Goal: Task Accomplishment & Management: Complete application form

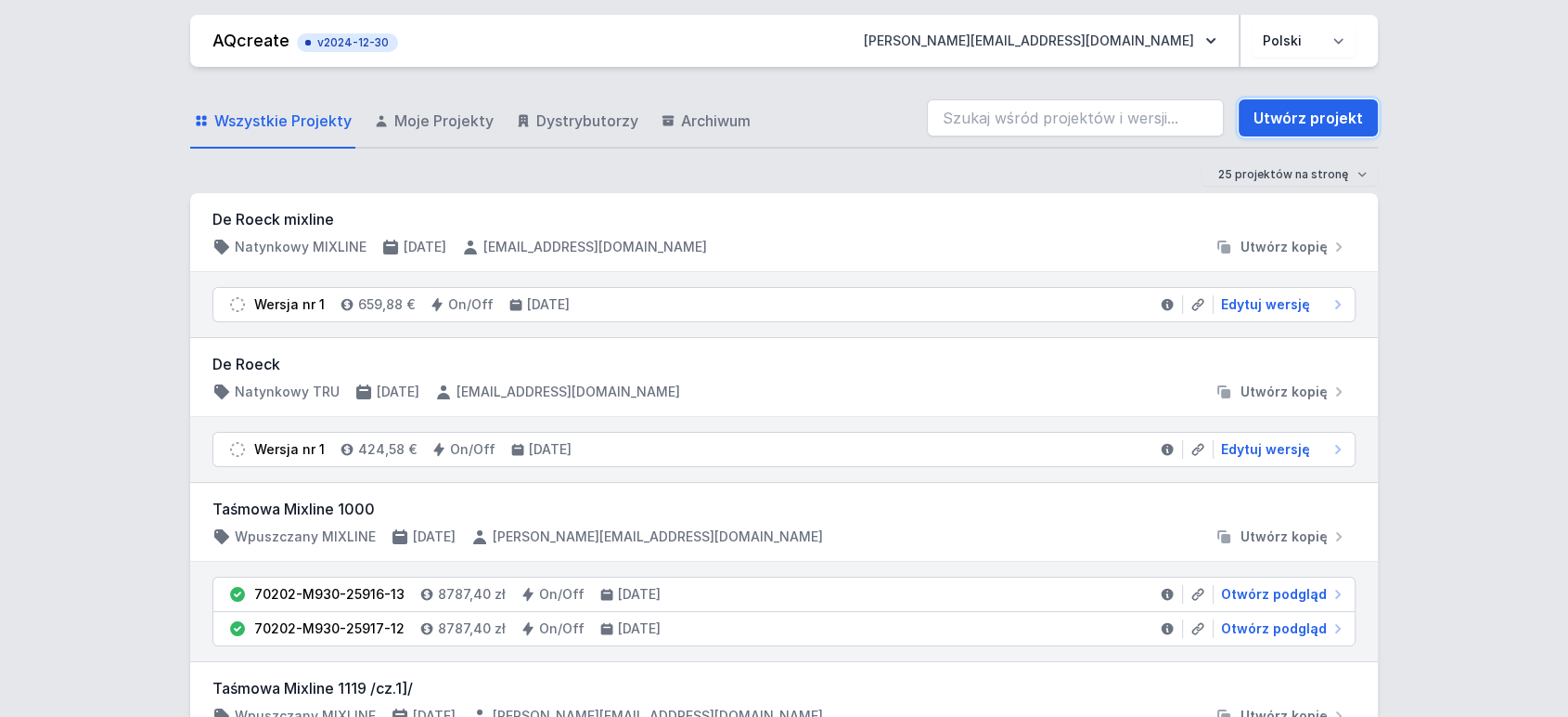
drag, startPoint x: 1294, startPoint y: 115, endPoint x: 151, endPoint y: 192, distance: 1145.6
click at [1294, 115] on link "Utwórz projekt" at bounding box center [1308, 118] width 140 height 38
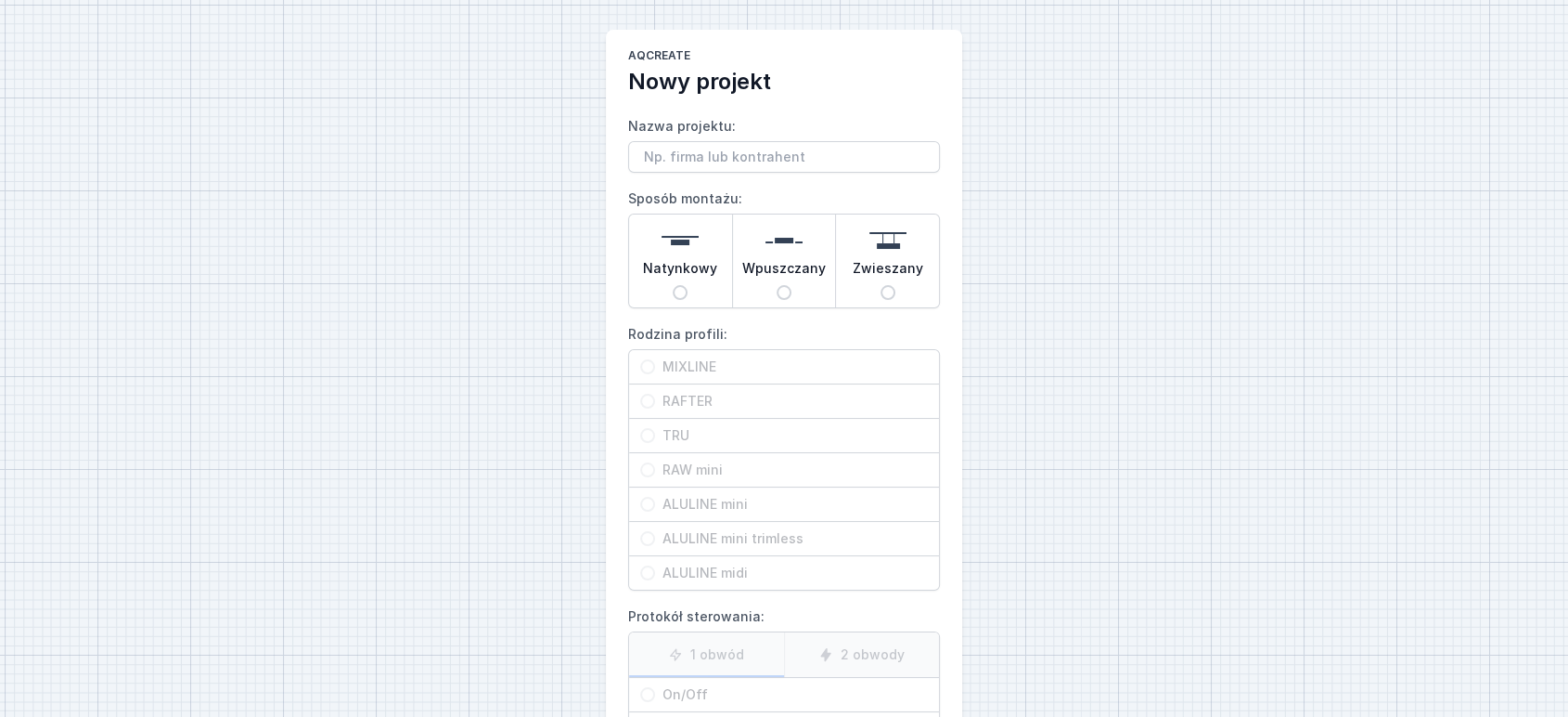
click at [664, 140] on label "Nazwa projektu:" at bounding box center [784, 143] width 312 height 62
click at [664, 141] on input "Nazwa projektu:" at bounding box center [784, 156] width 312 height 32
click at [658, 156] on input "Nazwa projektu:" at bounding box center [784, 156] width 312 height 32
paste input "2962"
type input "tru 2962"
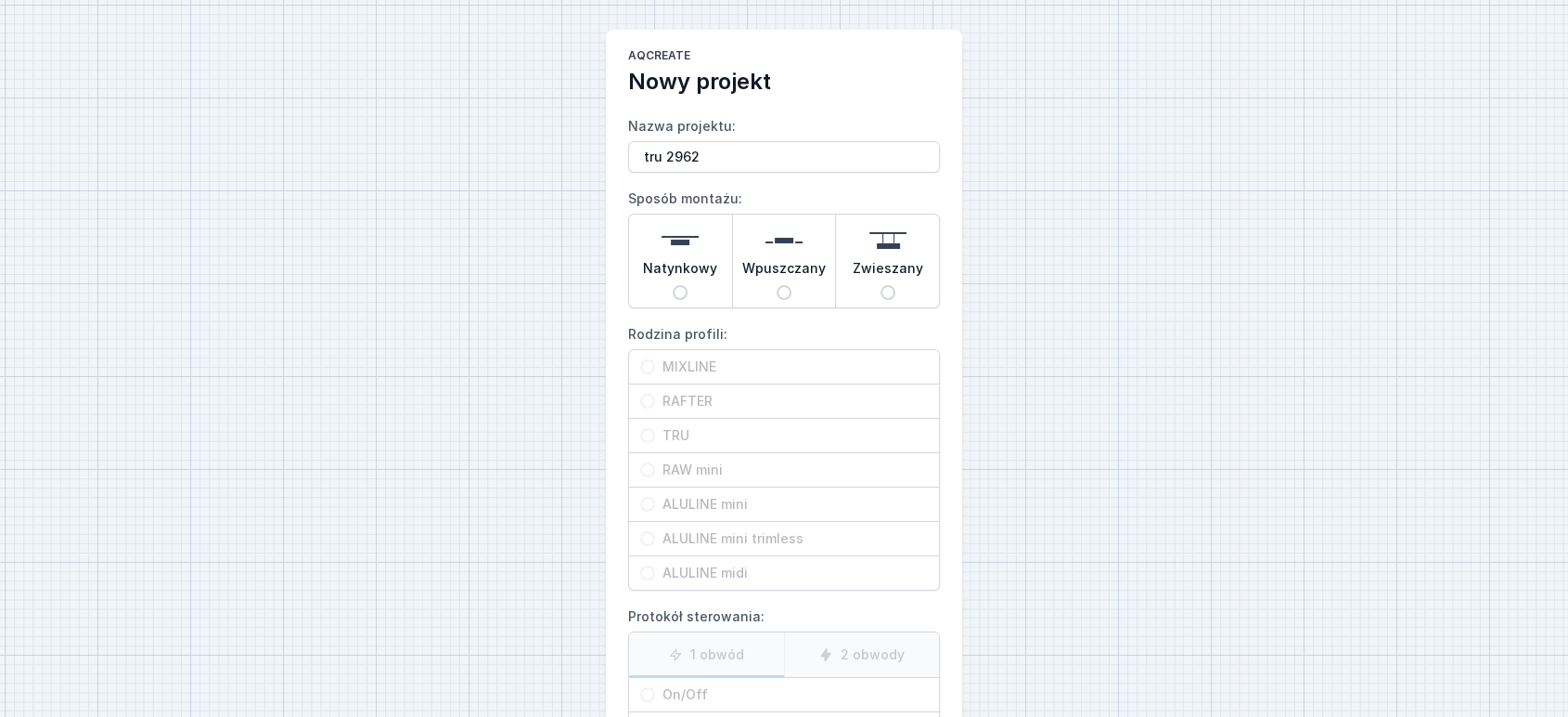
click at [890, 290] on input "Zwieszany" at bounding box center [887, 292] width 14 height 14
radio input "true"
click at [678, 438] on span "TRU" at bounding box center [791, 435] width 273 height 18
click at [655, 438] on input "TRU" at bounding box center [647, 435] width 14 height 14
radio input "true"
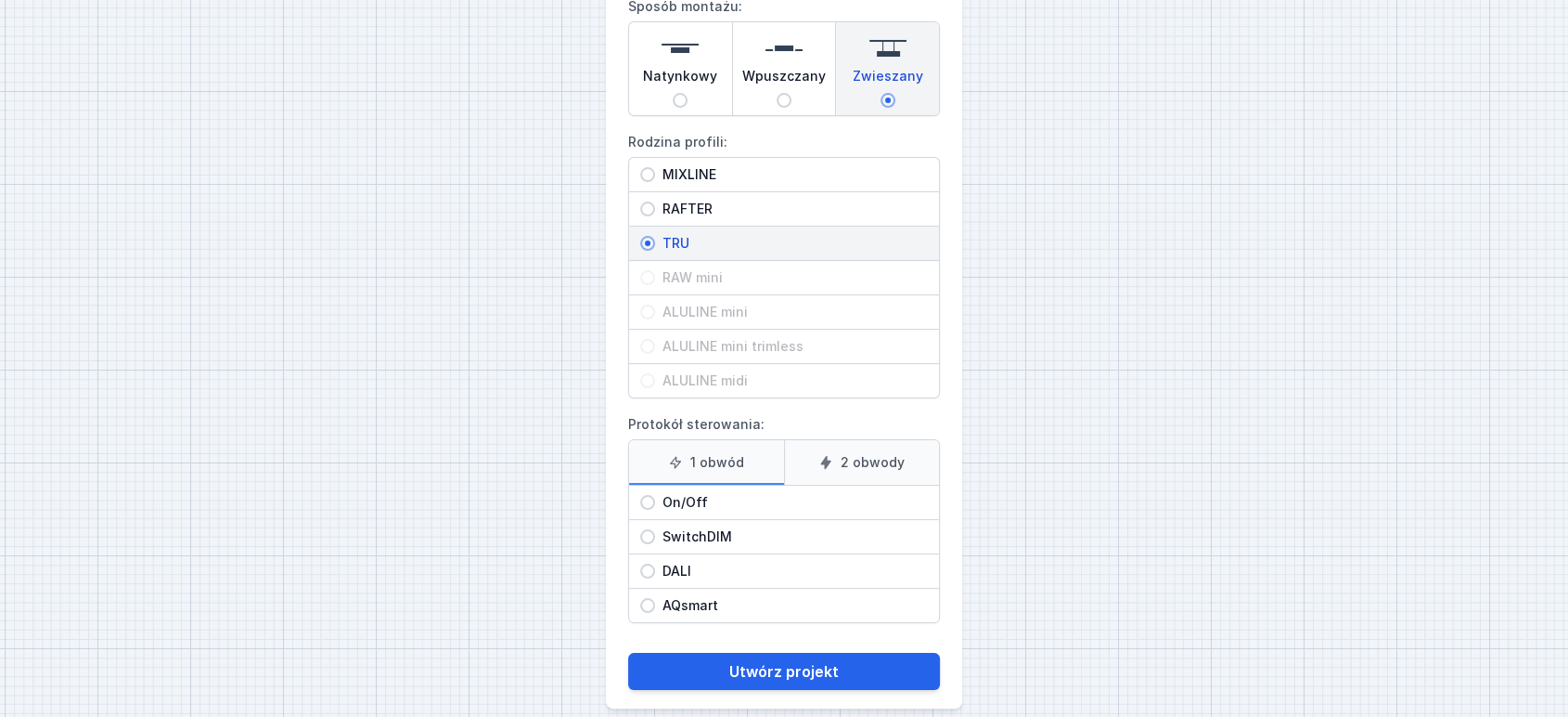
scroll to position [211, 0]
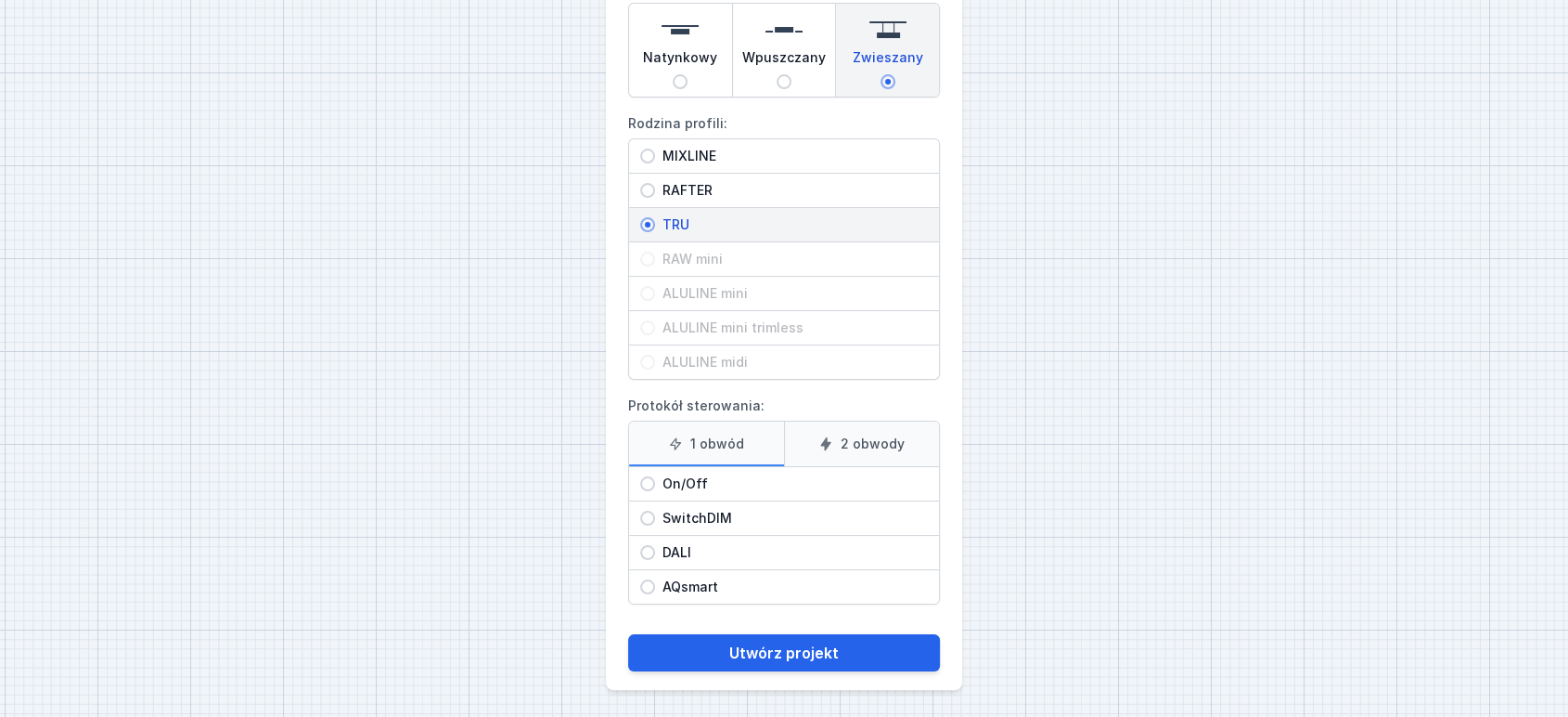
click at [686, 538] on div "DALI" at bounding box center [784, 552] width 310 height 34
click at [655, 545] on input "DALI" at bounding box center [647, 552] width 14 height 14
radio input "true"
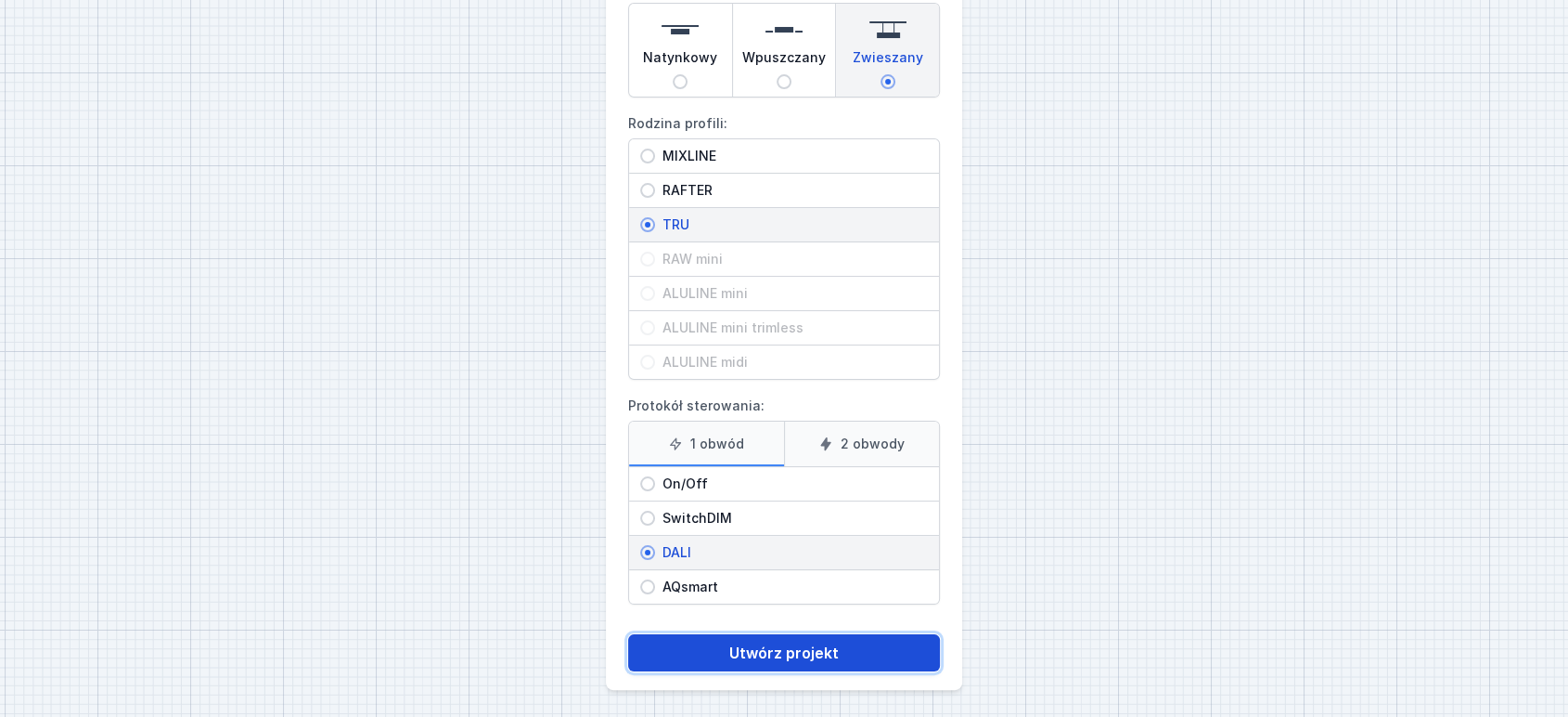
click at [743, 651] on button "Utwórz projekt" at bounding box center [784, 652] width 312 height 38
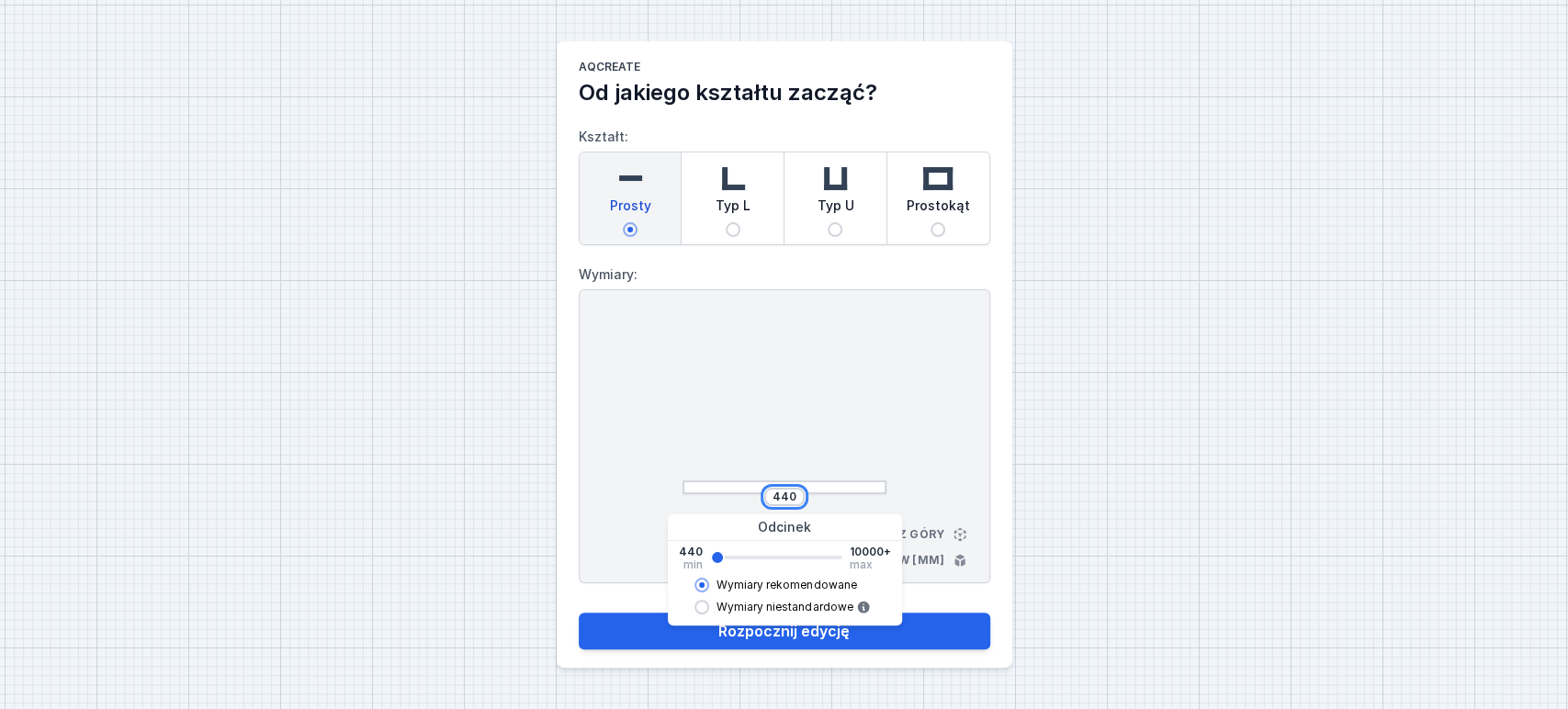
click at [780, 497] on input "440" at bounding box center [784, 496] width 30 height 14
paste input "2962"
type input "2962"
click at [928, 402] on div "2962 Widok z góry Wymiary w [mm]" at bounding box center [784, 436] width 412 height 294
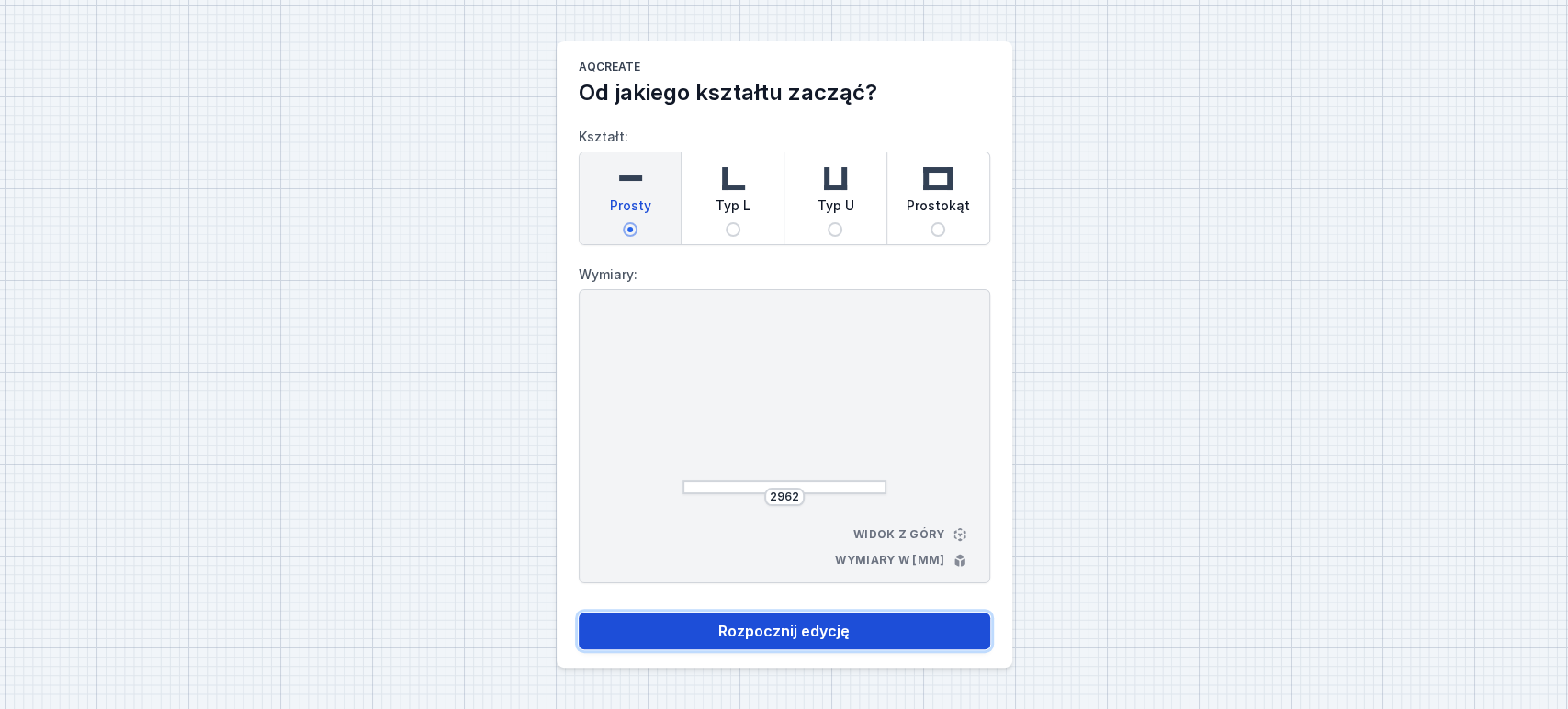
click at [793, 631] on button "Rozpocznij edycję" at bounding box center [784, 631] width 412 height 37
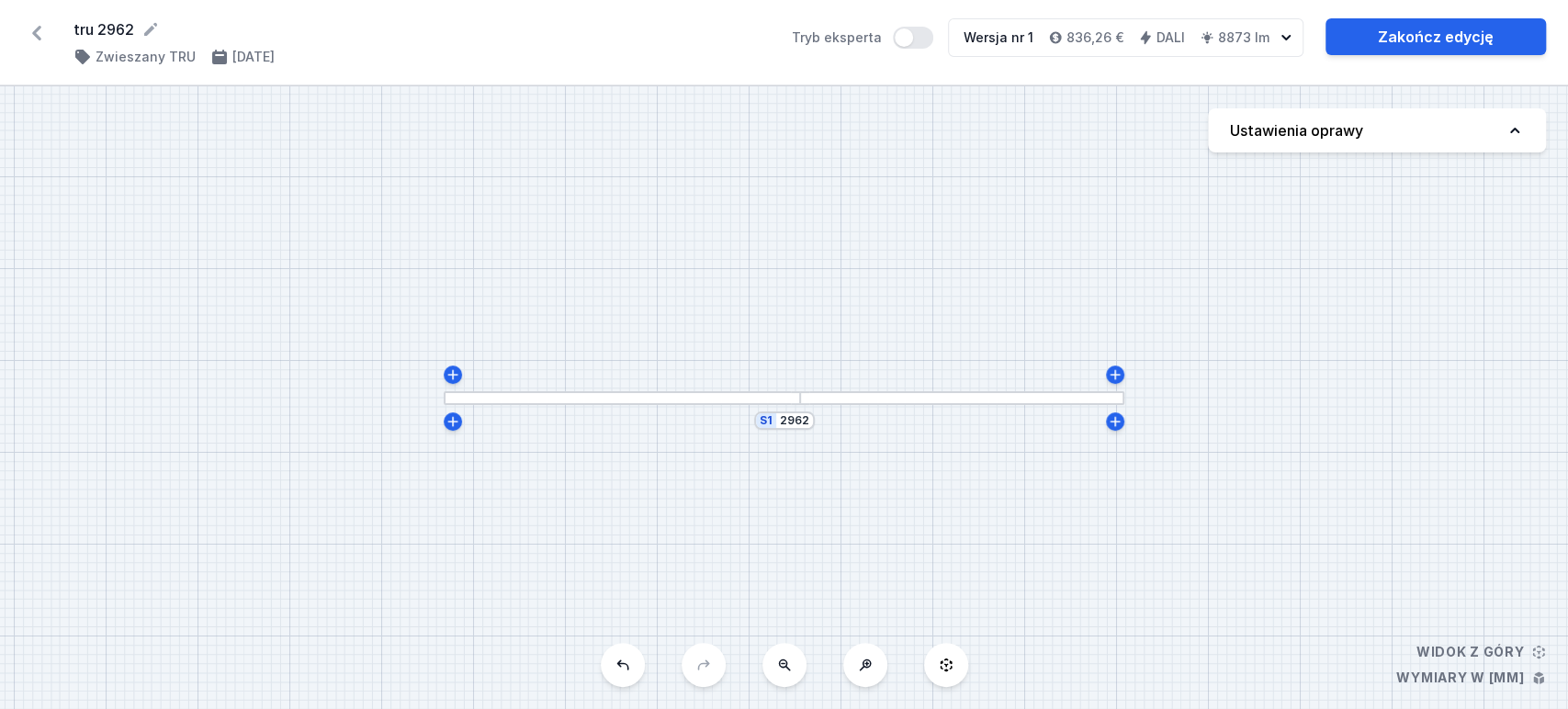
click at [1485, 138] on button "Ustawienia oprawy" at bounding box center [1376, 131] width 338 height 44
select select "M"
select select "3000"
select select "4"
select select "opal"
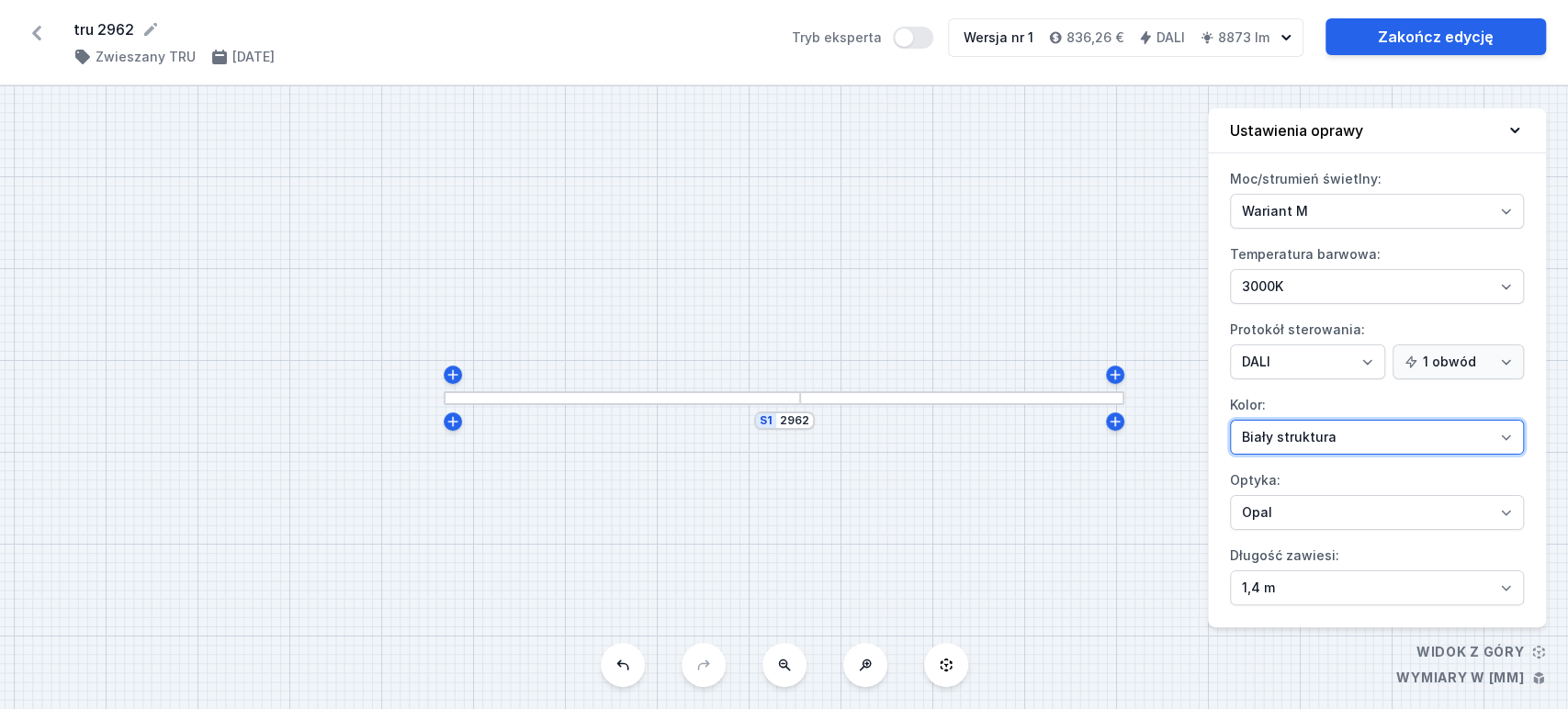
drag, startPoint x: 1285, startPoint y: 432, endPoint x: 1282, endPoint y: 440, distance: 8.5
click at [1285, 432] on select "Biały struktura Czarny struktura Złoty struktura Miedziany Szary Inny (z palety…" at bounding box center [1376, 436] width 294 height 35
select select "2"
click at [1230, 419] on select "Biały struktura Czarny struktura Złoty struktura Miedziany Szary Inny (z palety…" at bounding box center [1376, 436] width 294 height 35
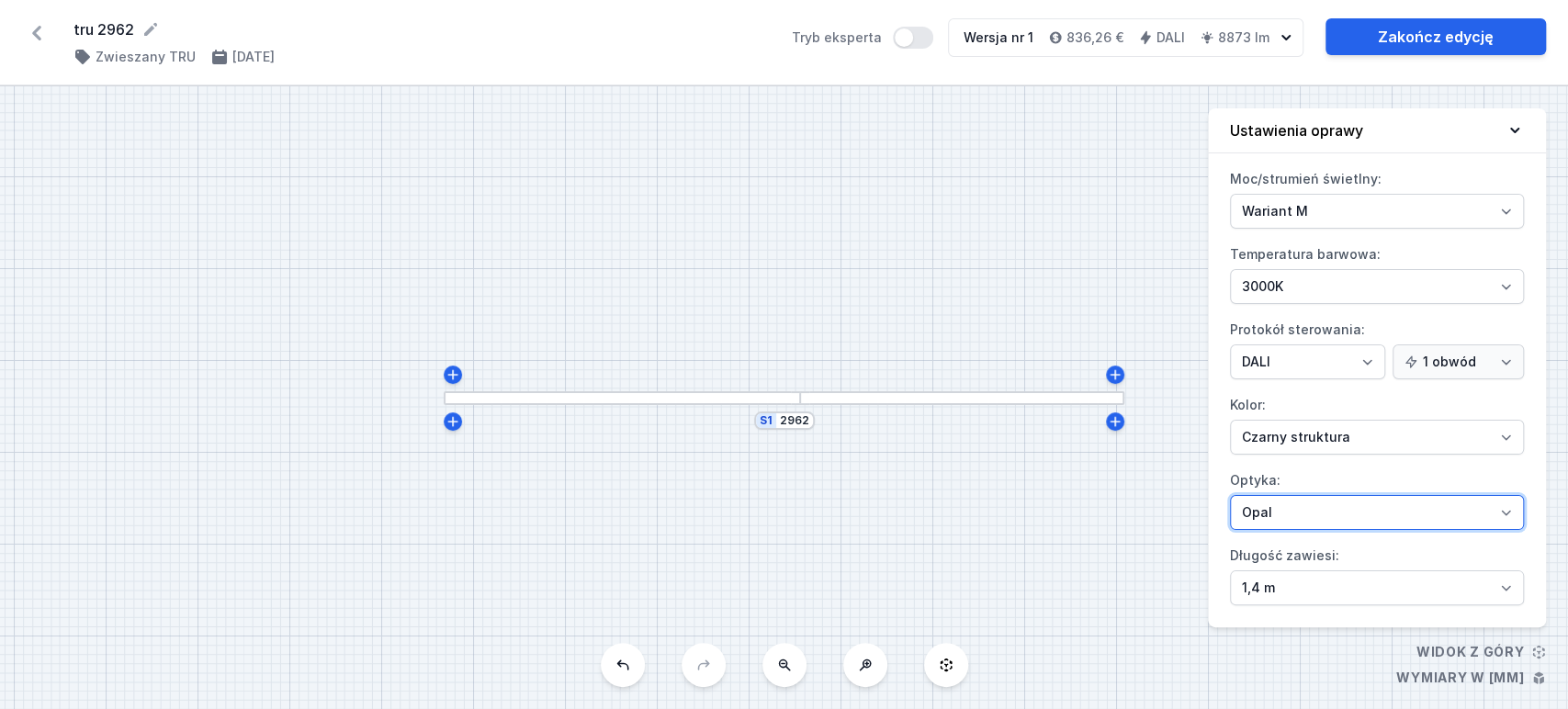
click at [1317, 524] on select "Mikropryzma Opal" at bounding box center [1376, 512] width 294 height 35
select select "microprism"
click at [1230, 495] on select "Mikropryzma Opal" at bounding box center [1376, 512] width 294 height 35
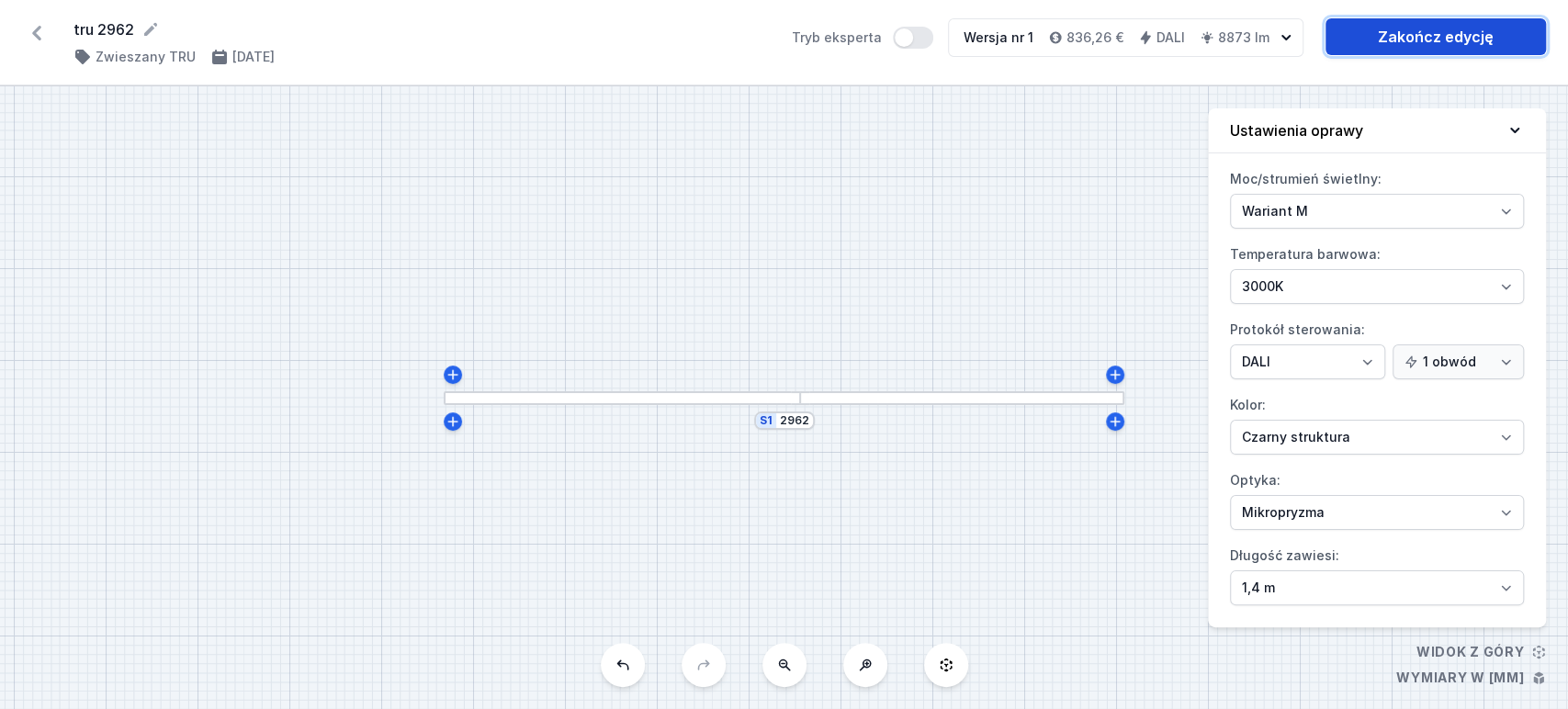
click at [1449, 27] on link "Zakończ edycję" at bounding box center [1435, 36] width 220 height 37
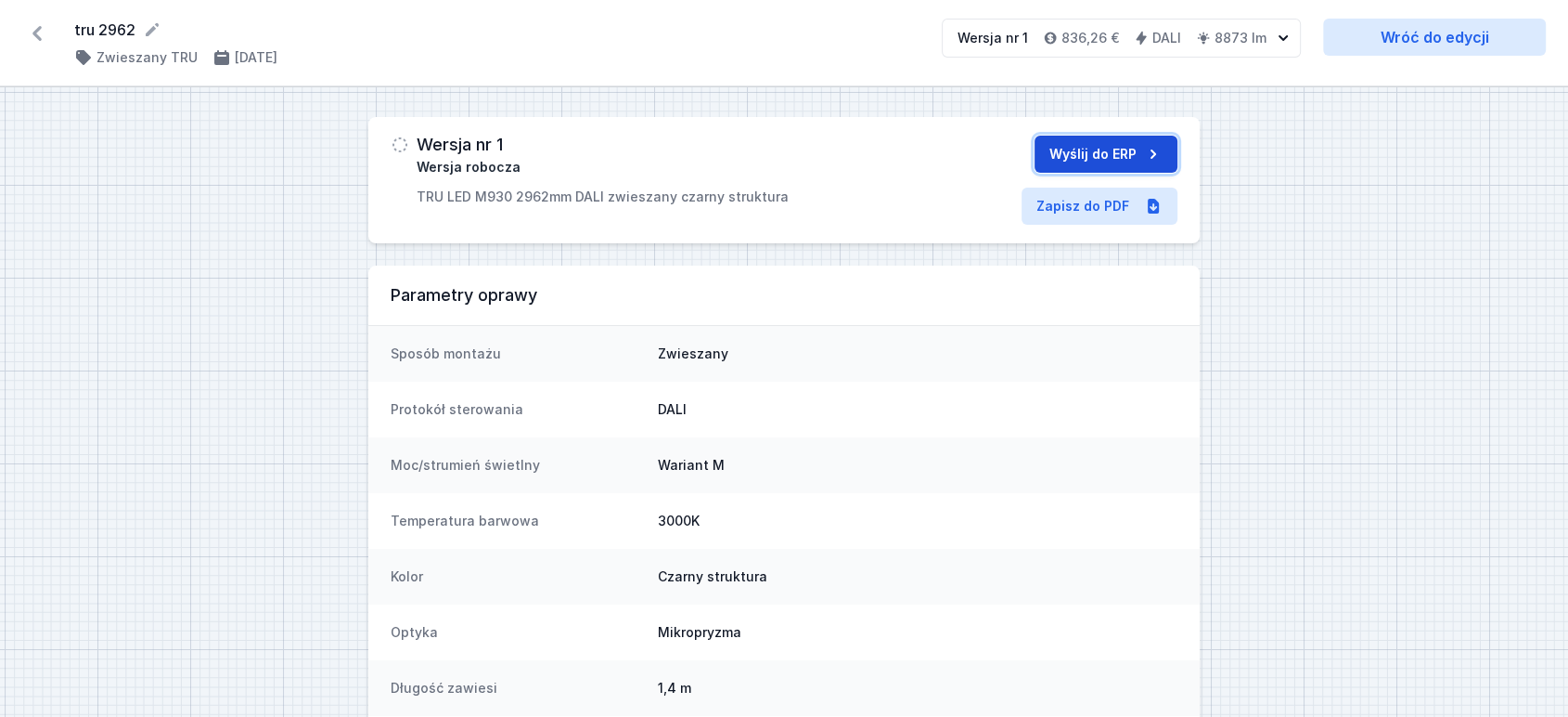
click at [1108, 146] on button "Wyślij do ERP" at bounding box center [1106, 154] width 143 height 38
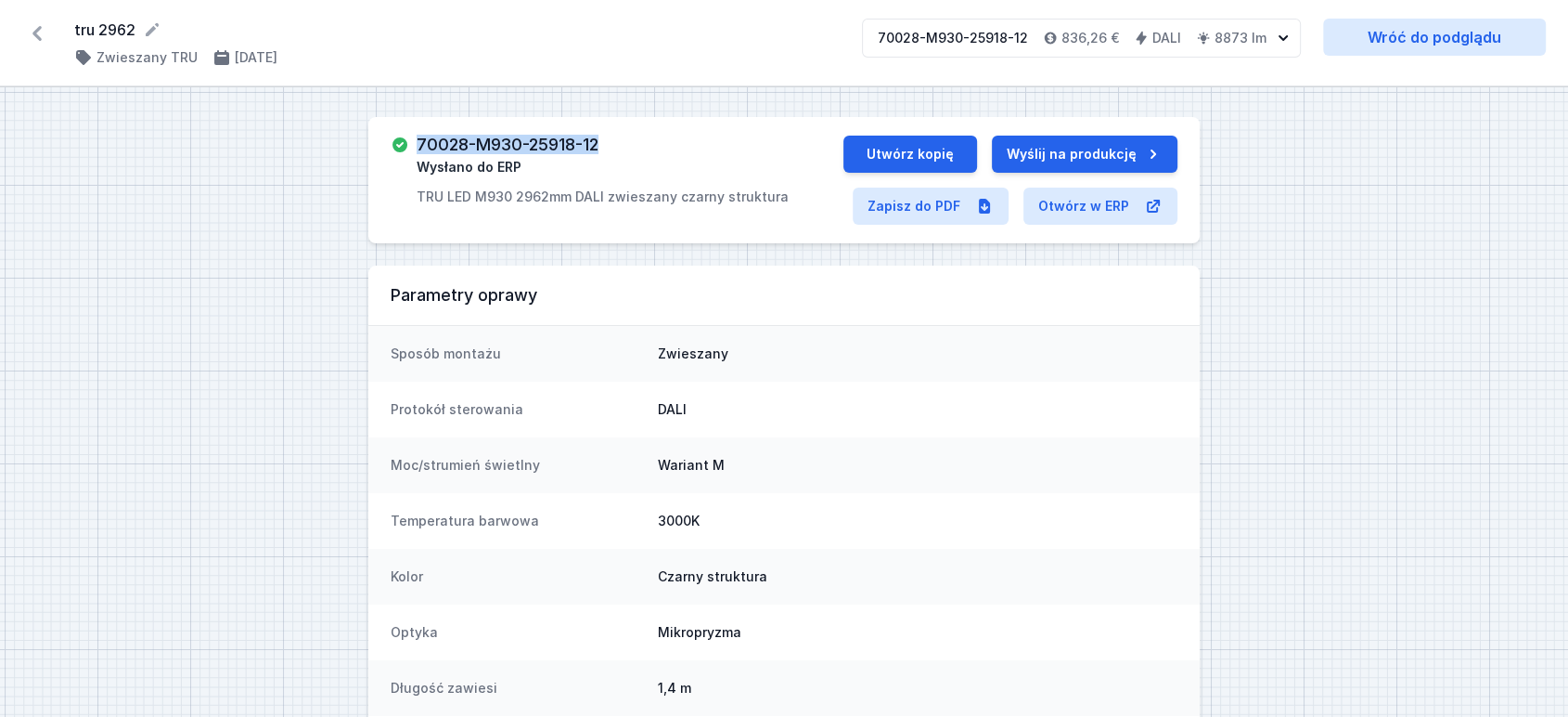
drag, startPoint x: 413, startPoint y: 149, endPoint x: 623, endPoint y: 120, distance: 212.0
click at [623, 120] on div "70028-M930-25918-12 Wysłano do ERP TRU LED M930 2962mm DALI zwieszany czarny st…" at bounding box center [783, 179] width 831 height 126
drag, startPoint x: 416, startPoint y: 198, endPoint x: 607, endPoint y: 205, distance: 191.1
click at [607, 205] on div "70028-M930-25918-12 Wysłano do ERP TRU LED M930 2962mm DALI zwieszany czarny st…" at bounding box center [617, 171] width 453 height 70
copy p "TRU LED M930 2962mm DALI"
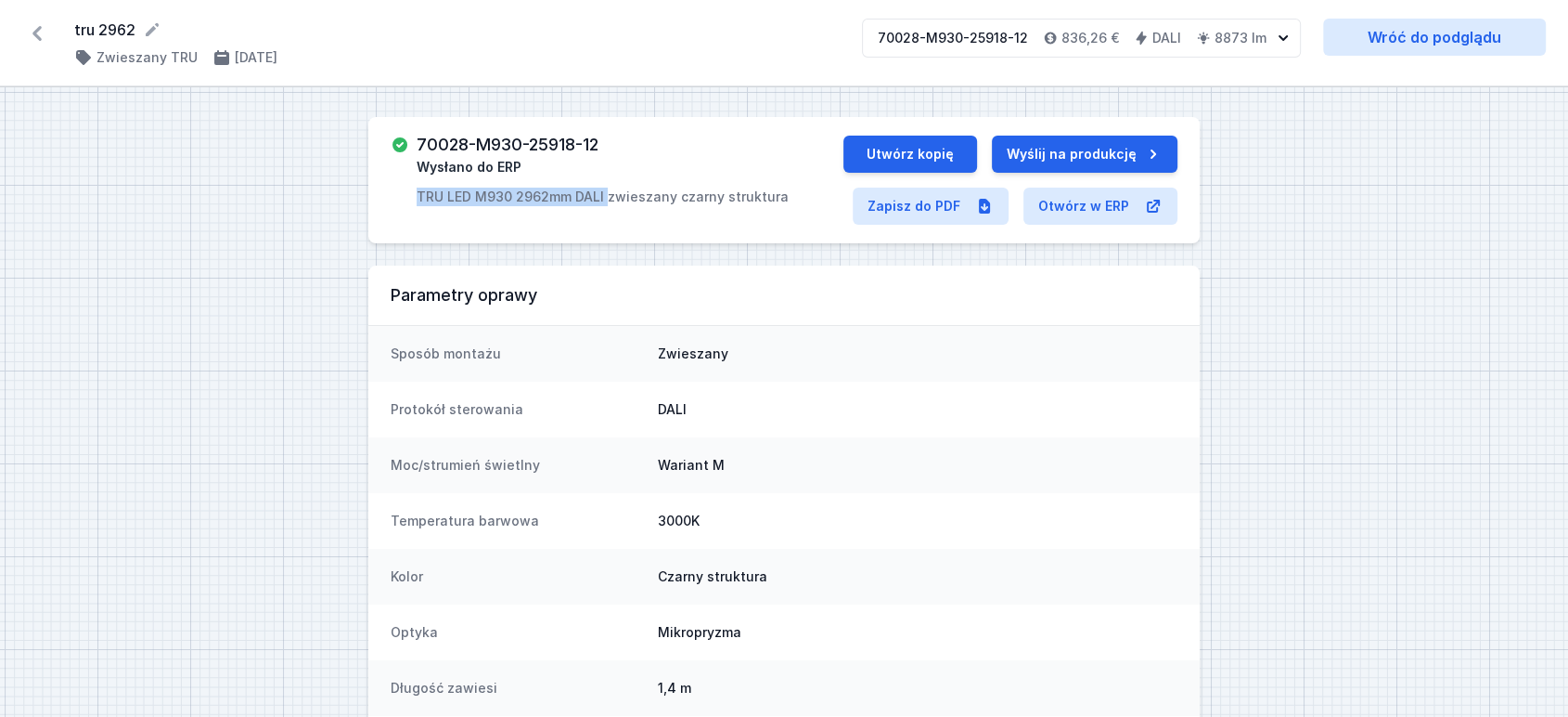
click at [38, 38] on icon at bounding box center [38, 33] width 10 height 14
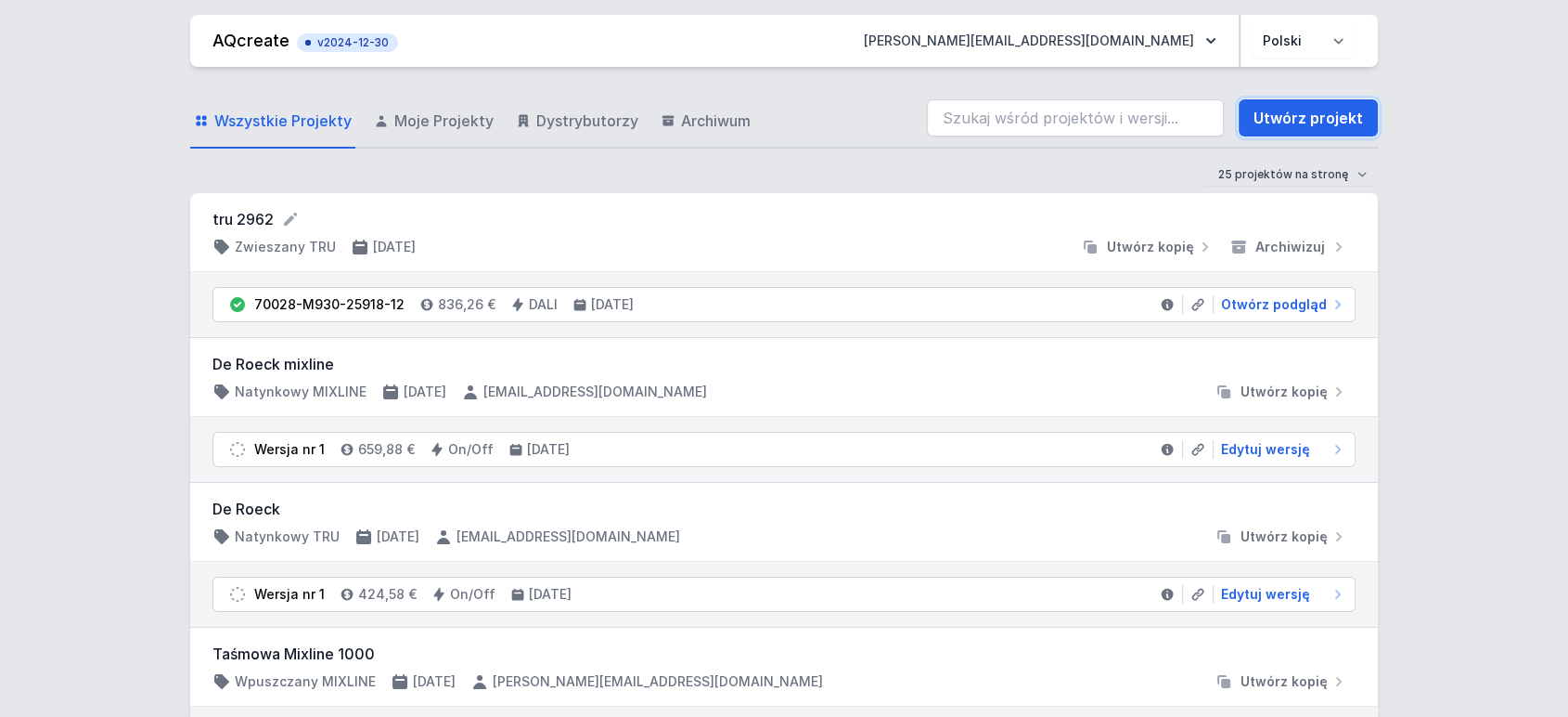
drag, startPoint x: 1324, startPoint y: 125, endPoint x: 866, endPoint y: 315, distance: 495.8
click at [1323, 124] on link "Utwórz projekt" at bounding box center [1308, 118] width 140 height 38
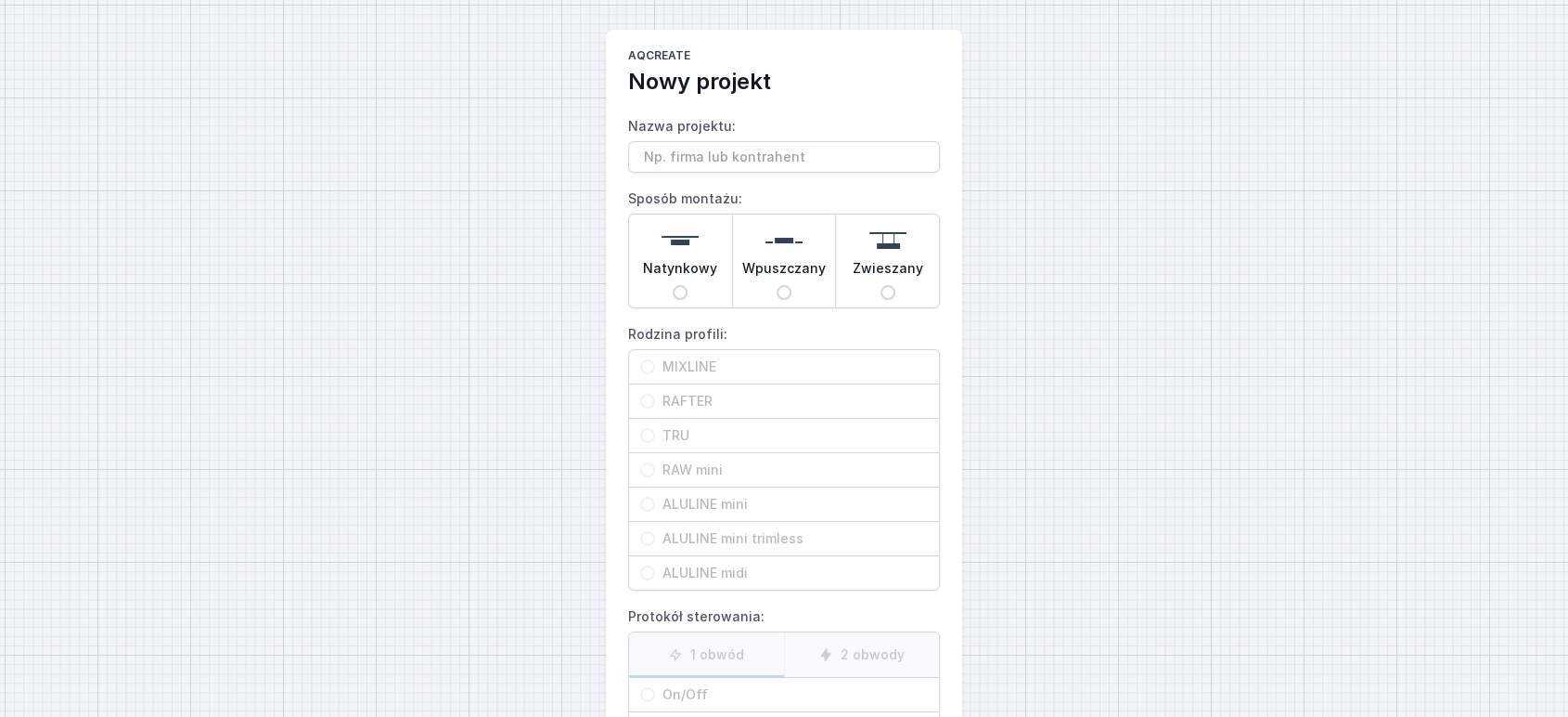
click at [699, 159] on input "Nazwa projektu:" at bounding box center [784, 156] width 312 height 32
click at [647, 167] on input "3102" at bounding box center [784, 156] width 312 height 32
click at [641, 159] on input "3102" at bounding box center [784, 156] width 312 height 32
click at [644, 157] on input "3102" at bounding box center [784, 156] width 312 height 32
click at [649, 160] on input "3102" at bounding box center [784, 156] width 312 height 32
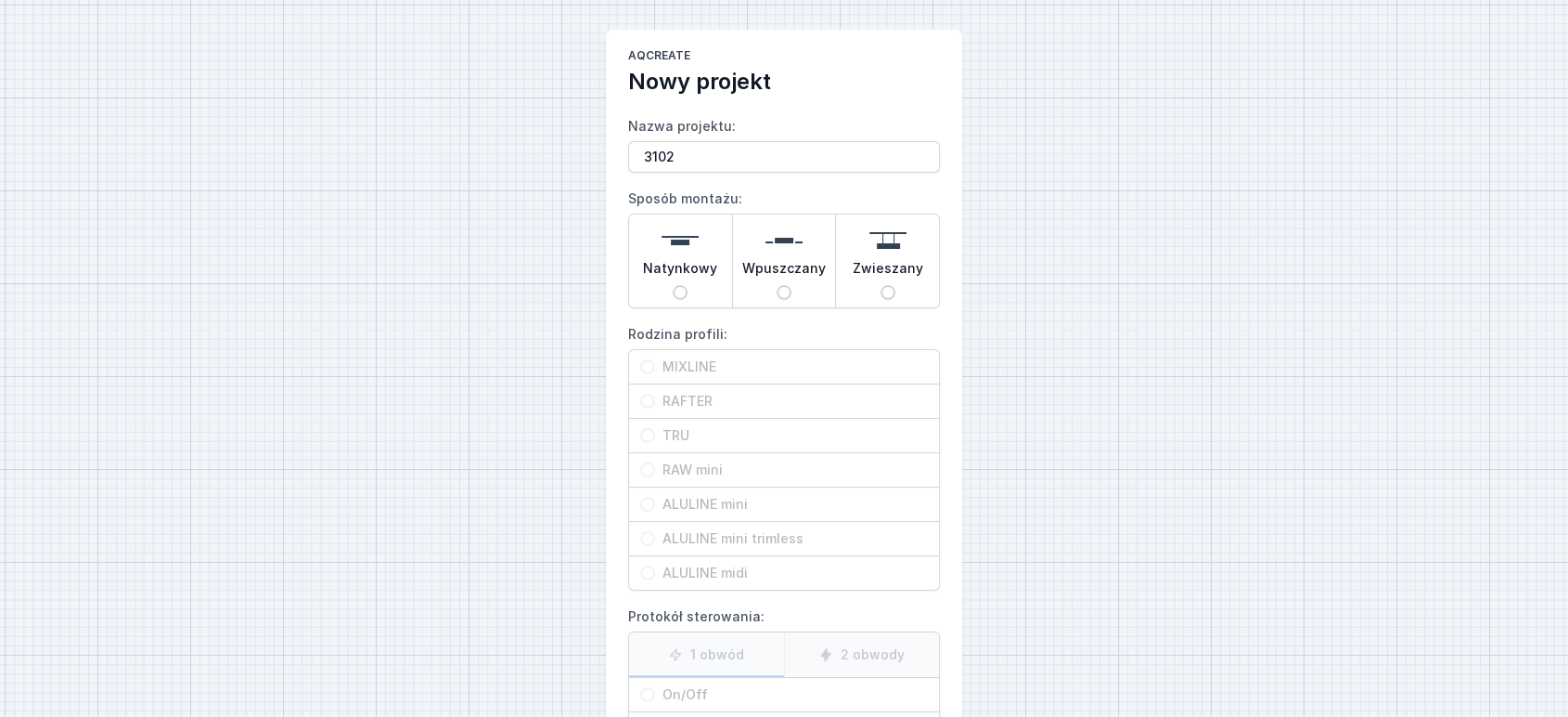
click at [644, 159] on input "3102" at bounding box center [784, 156] width 312 height 32
type input "tru 3102"
click at [889, 295] on input "Zwieszany" at bounding box center [887, 292] width 14 height 14
radio input "true"
click at [695, 429] on span "TRU" at bounding box center [791, 435] width 273 height 18
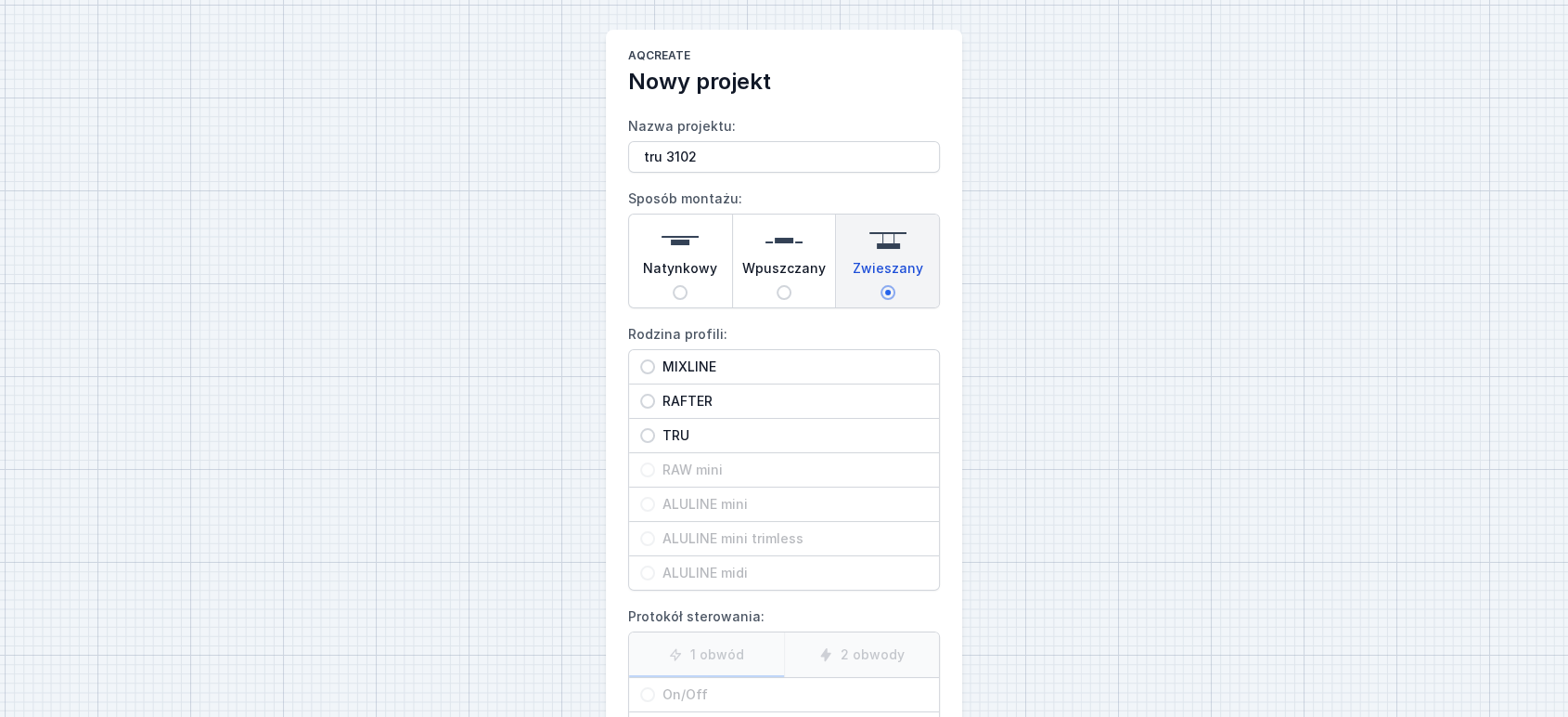
click at [655, 429] on input "TRU" at bounding box center [647, 435] width 14 height 14
radio input "true"
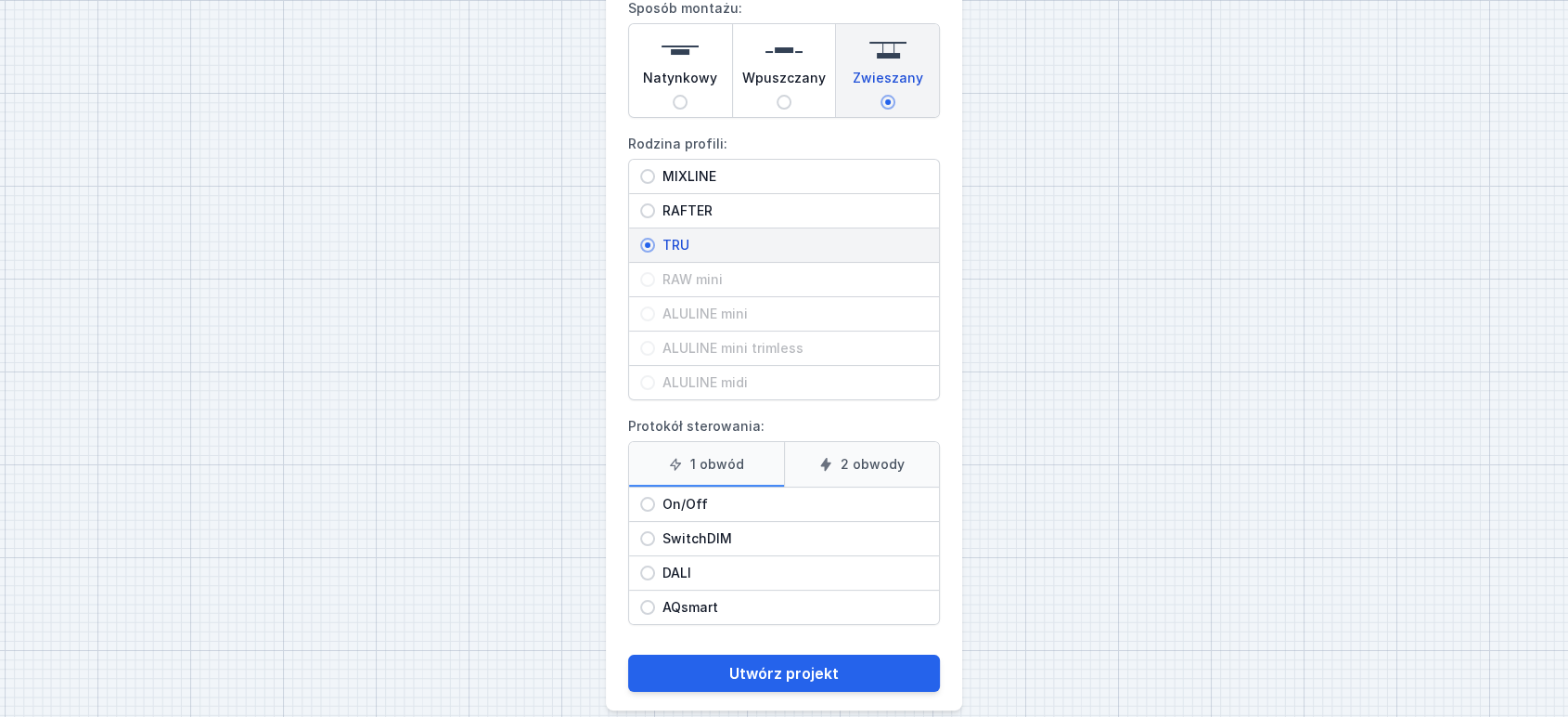
scroll to position [211, 0]
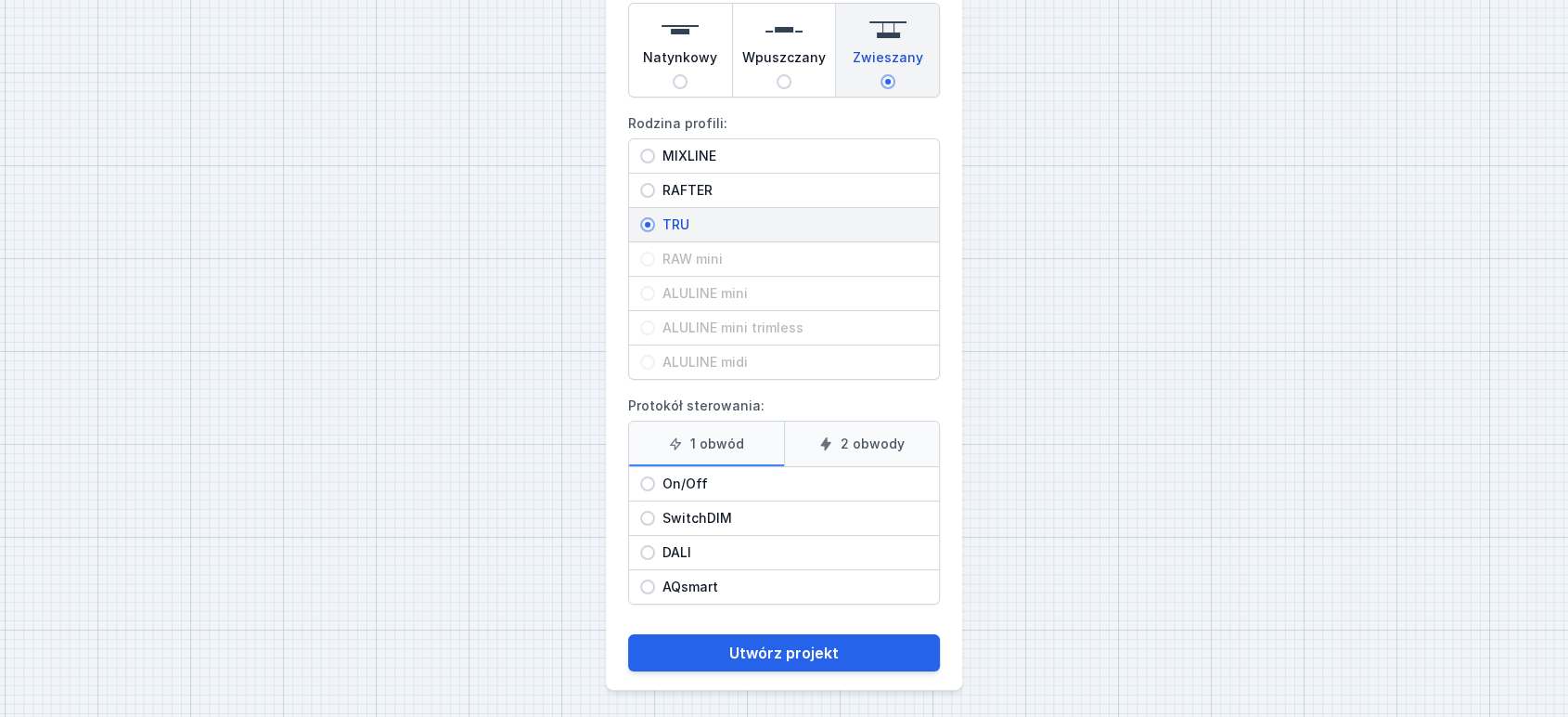
drag, startPoint x: 675, startPoint y: 555, endPoint x: 710, endPoint y: 571, distance: 38.5
click at [676, 553] on span "DALI" at bounding box center [791, 552] width 273 height 18
click at [655, 553] on input "DALI" at bounding box center [647, 552] width 14 height 14
radio input "true"
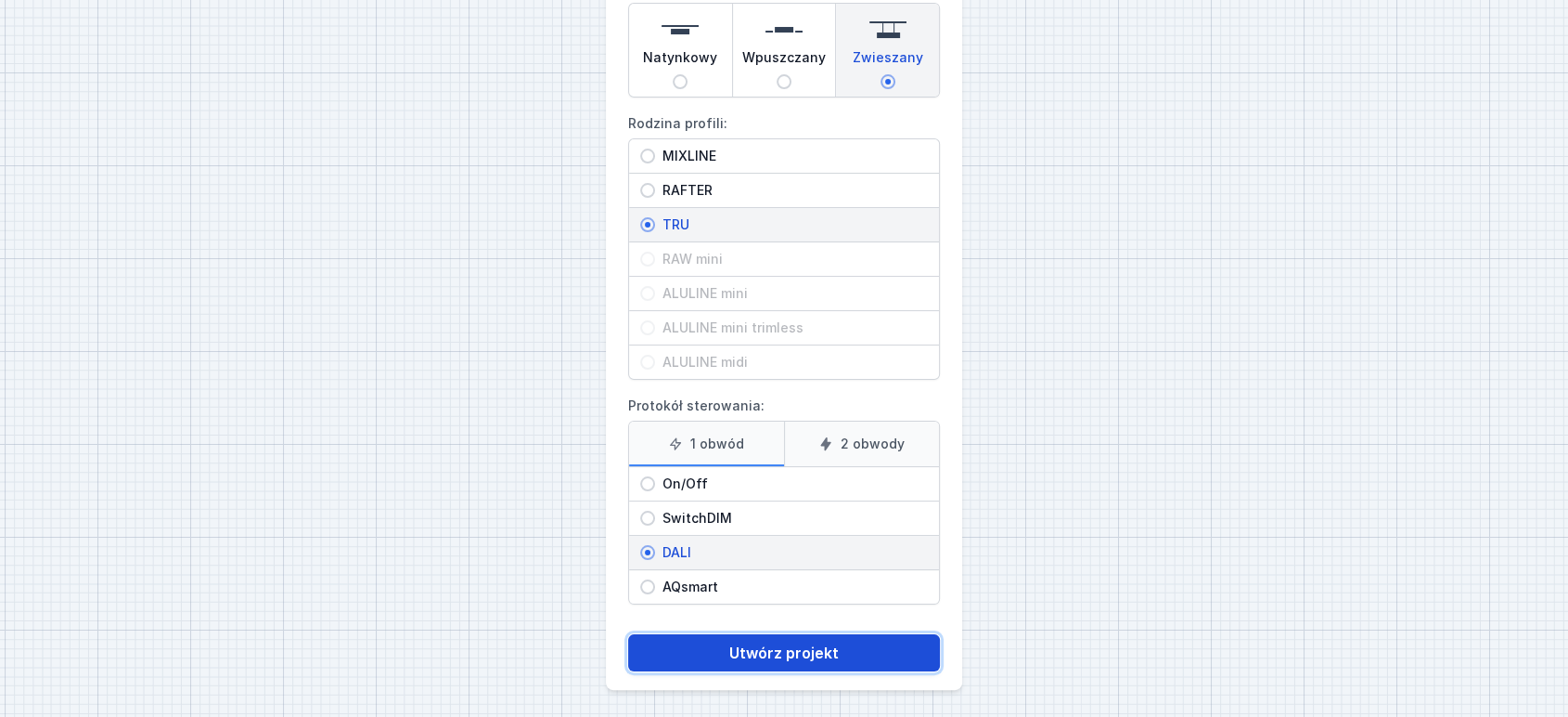
click at [751, 642] on button "Utwórz projekt" at bounding box center [784, 652] width 312 height 38
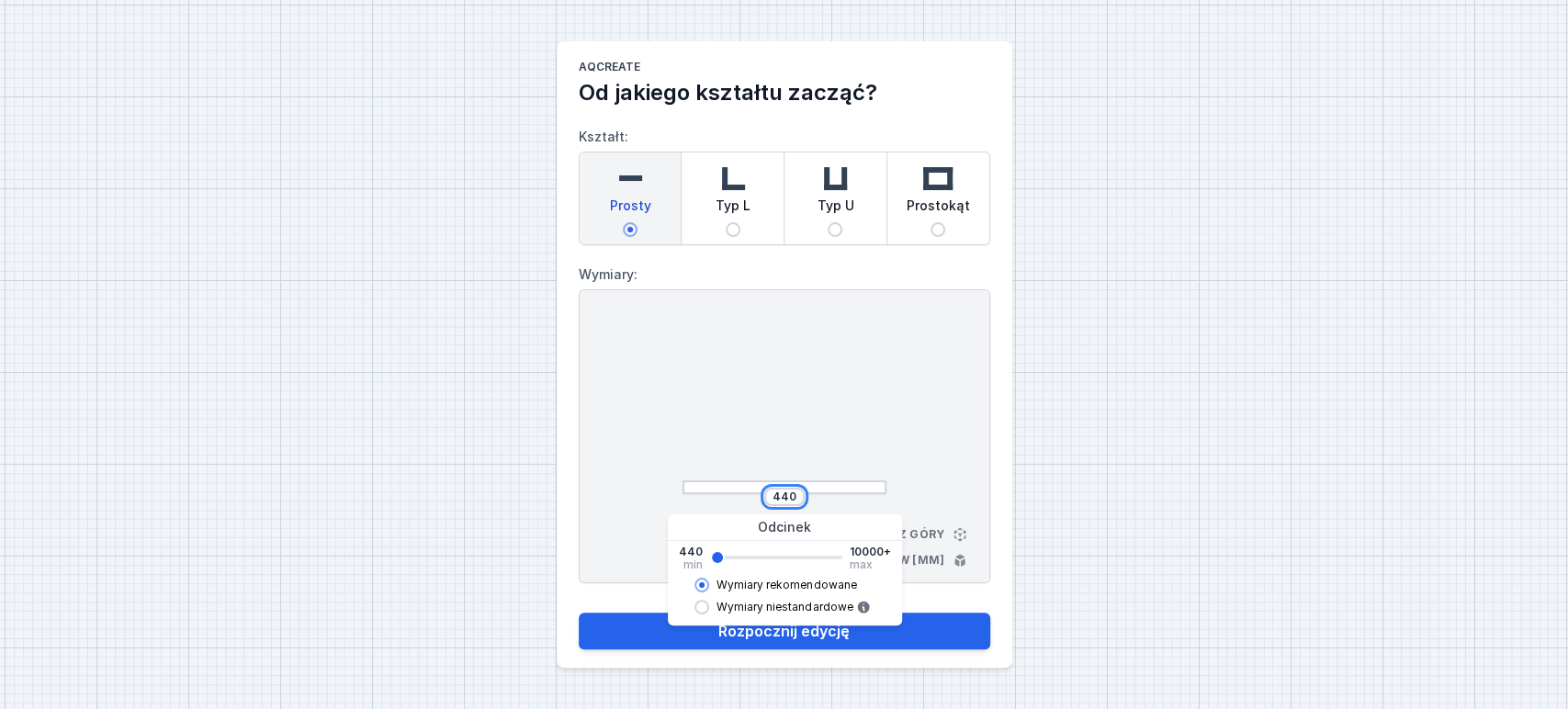
click at [790, 495] on input "440" at bounding box center [784, 496] width 30 height 14
paste input "3102"
type input "3102"
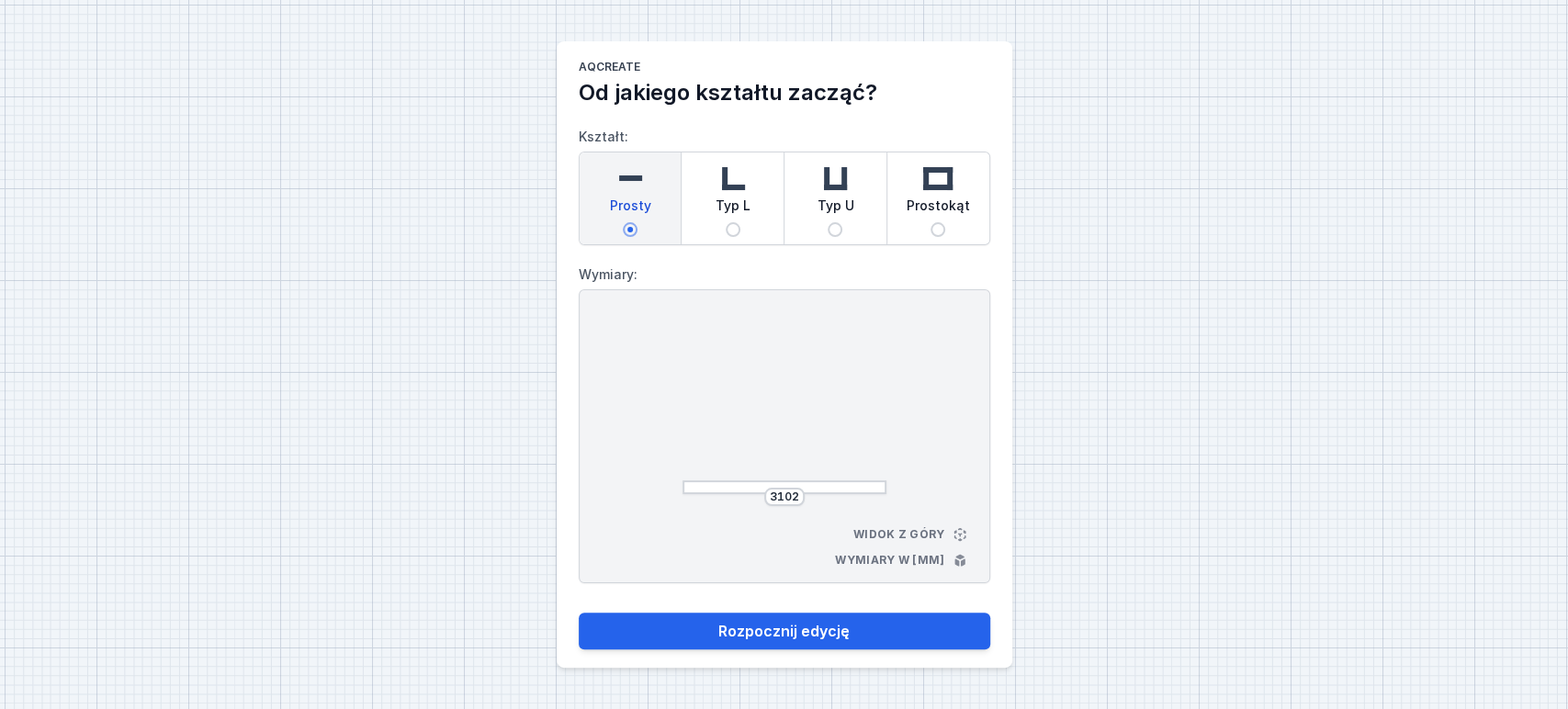
click at [901, 395] on div "3102 Widok z góry Wymiary w [mm]" at bounding box center [784, 436] width 412 height 294
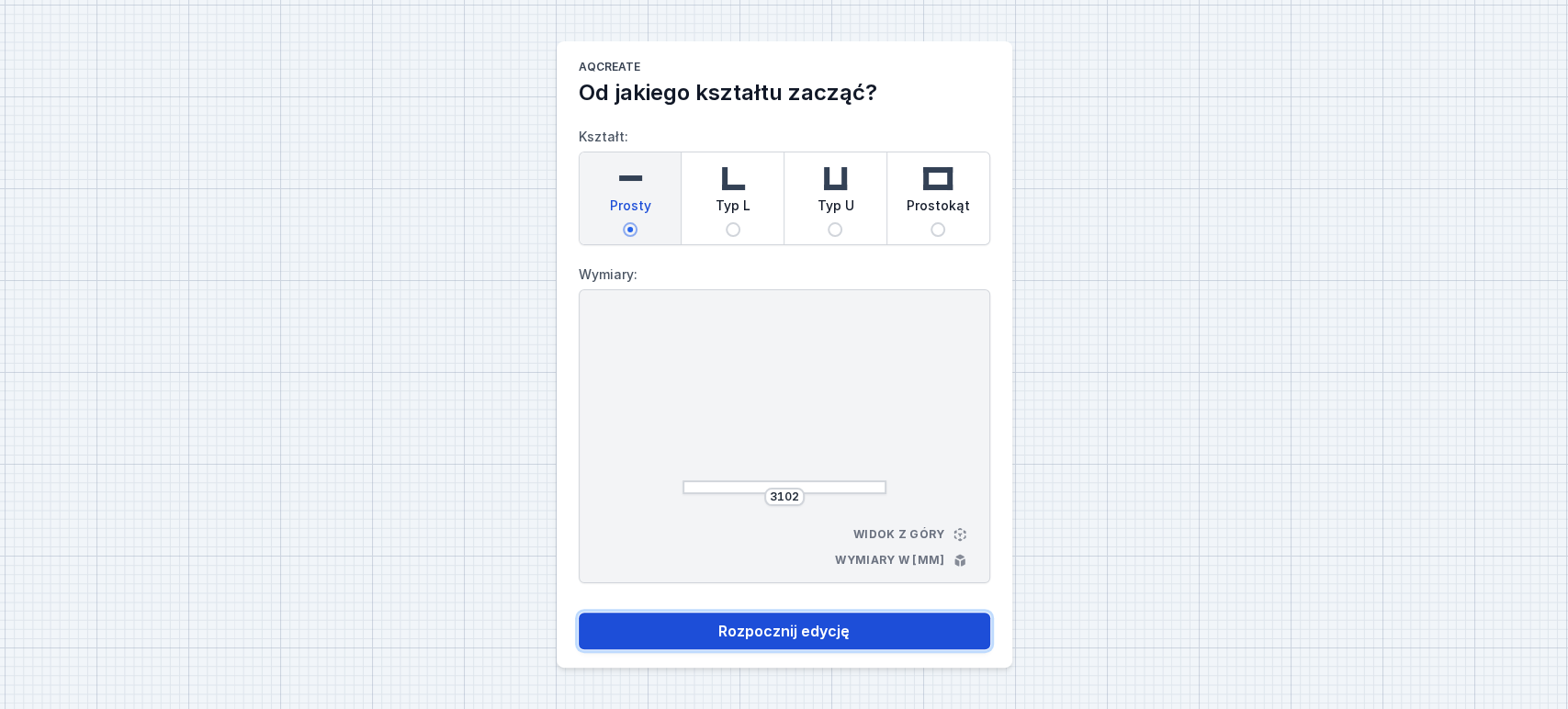
click at [798, 622] on button "Rozpocznij edycję" at bounding box center [784, 631] width 412 height 37
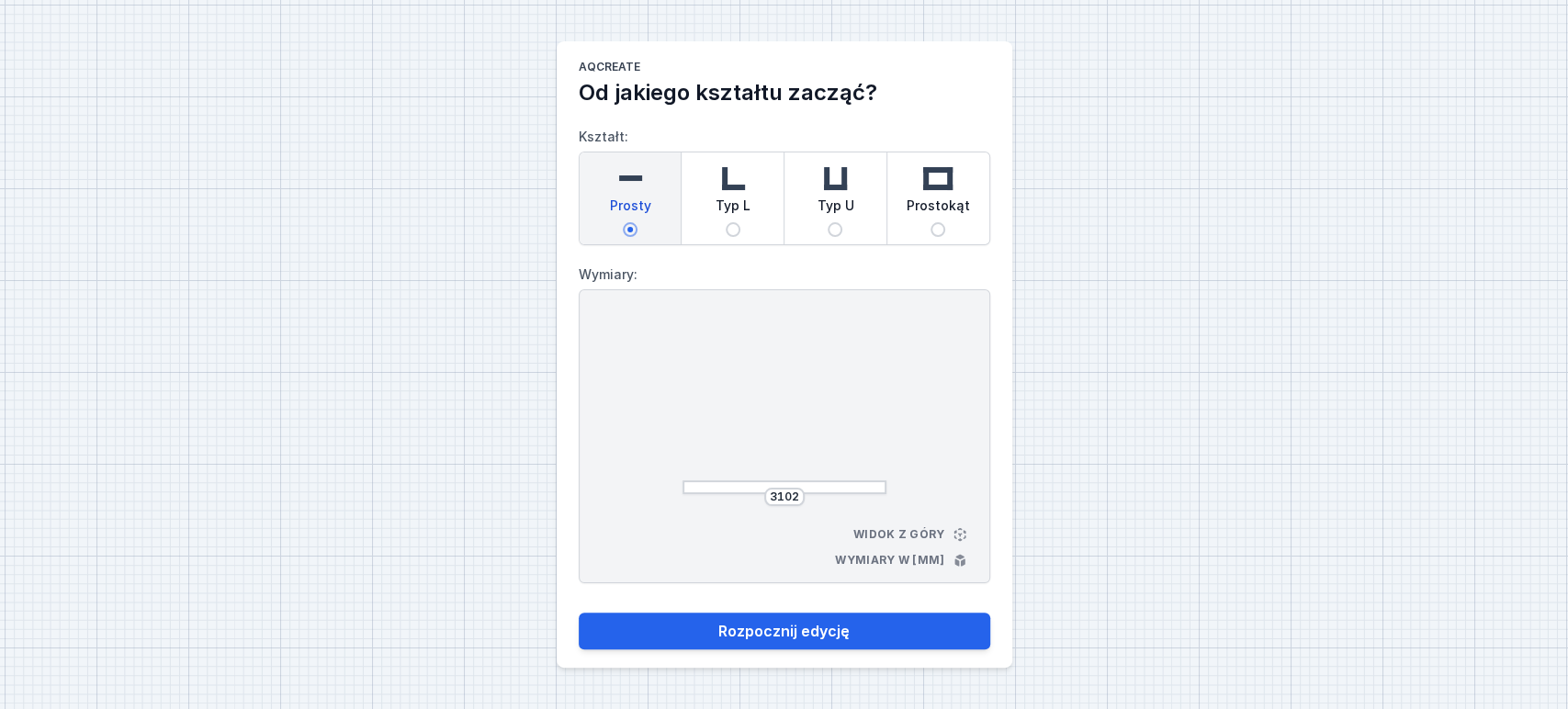
select select "M"
select select "3000"
select select "4"
select select "opal"
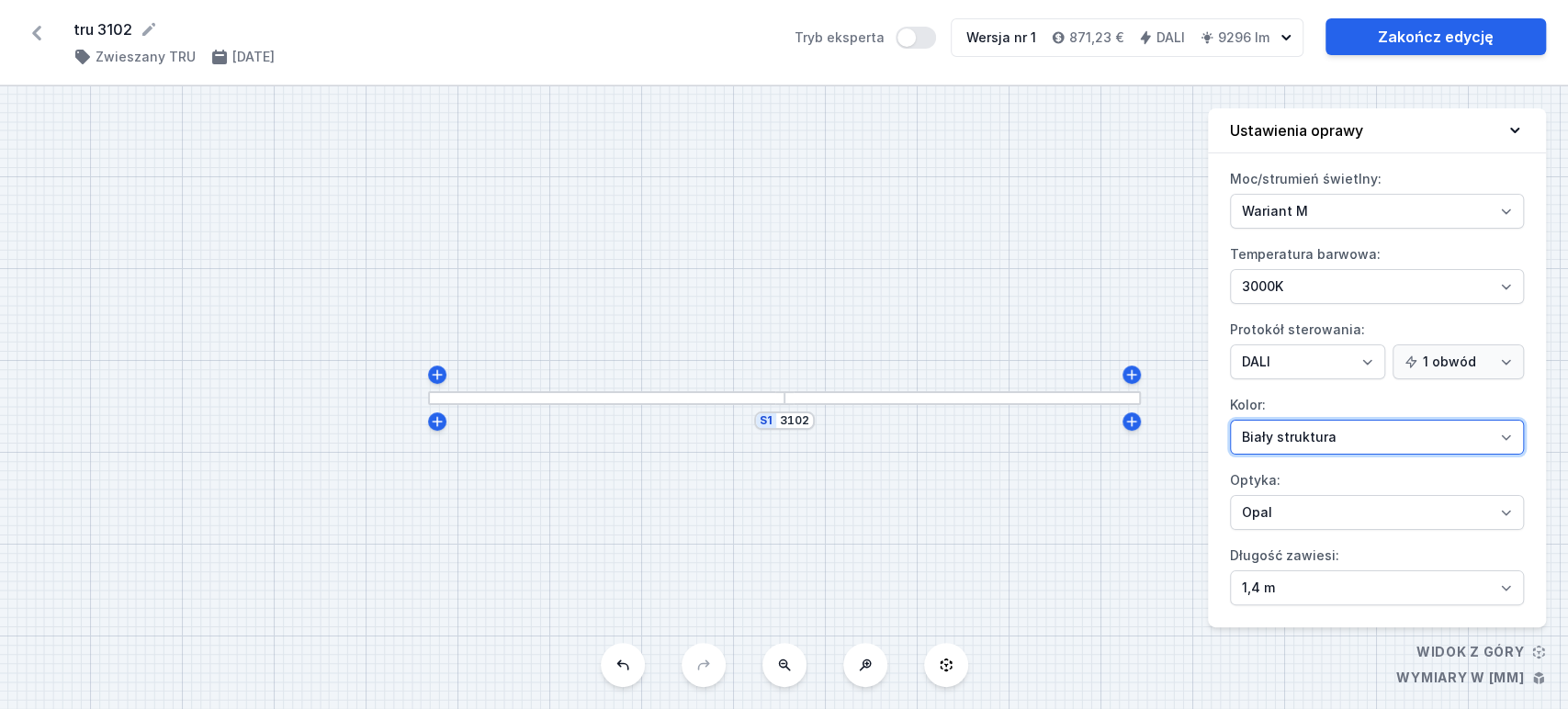
drag, startPoint x: 1291, startPoint y: 436, endPoint x: 1290, endPoint y: 446, distance: 10.0
click at [1290, 436] on select "Biały struktura Czarny struktura Złoty struktura Miedziany Szary Inny (z palety…" at bounding box center [1376, 436] width 294 height 35
select select "2"
click at [1230, 419] on select "Biały struktura Czarny struktura Złoty struktura Miedziany Szary Inny (z palety…" at bounding box center [1376, 436] width 294 height 35
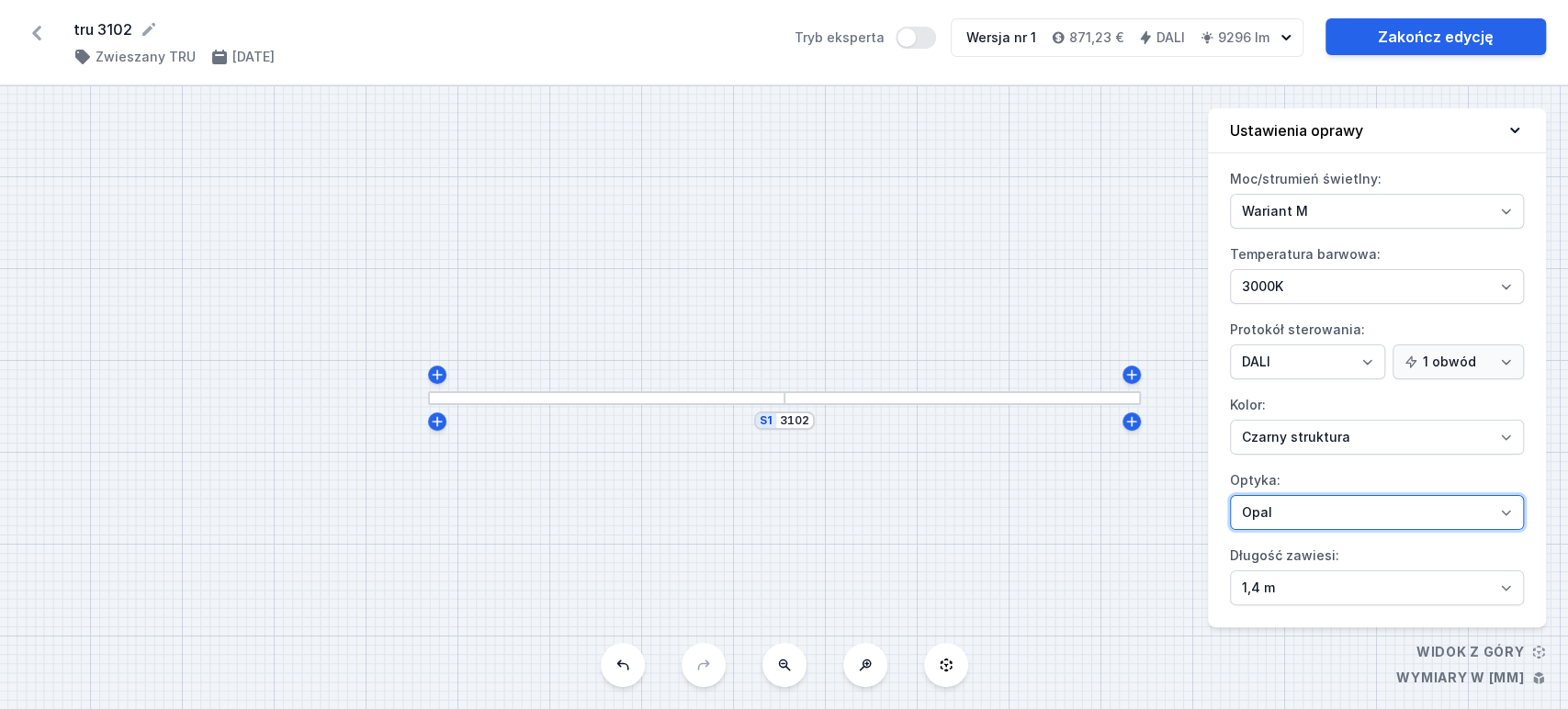
click at [1306, 520] on select "Mikropryzma Opal" at bounding box center [1376, 512] width 294 height 35
select select "microprism"
click at [1230, 495] on select "Mikropryzma Opal" at bounding box center [1376, 512] width 294 height 35
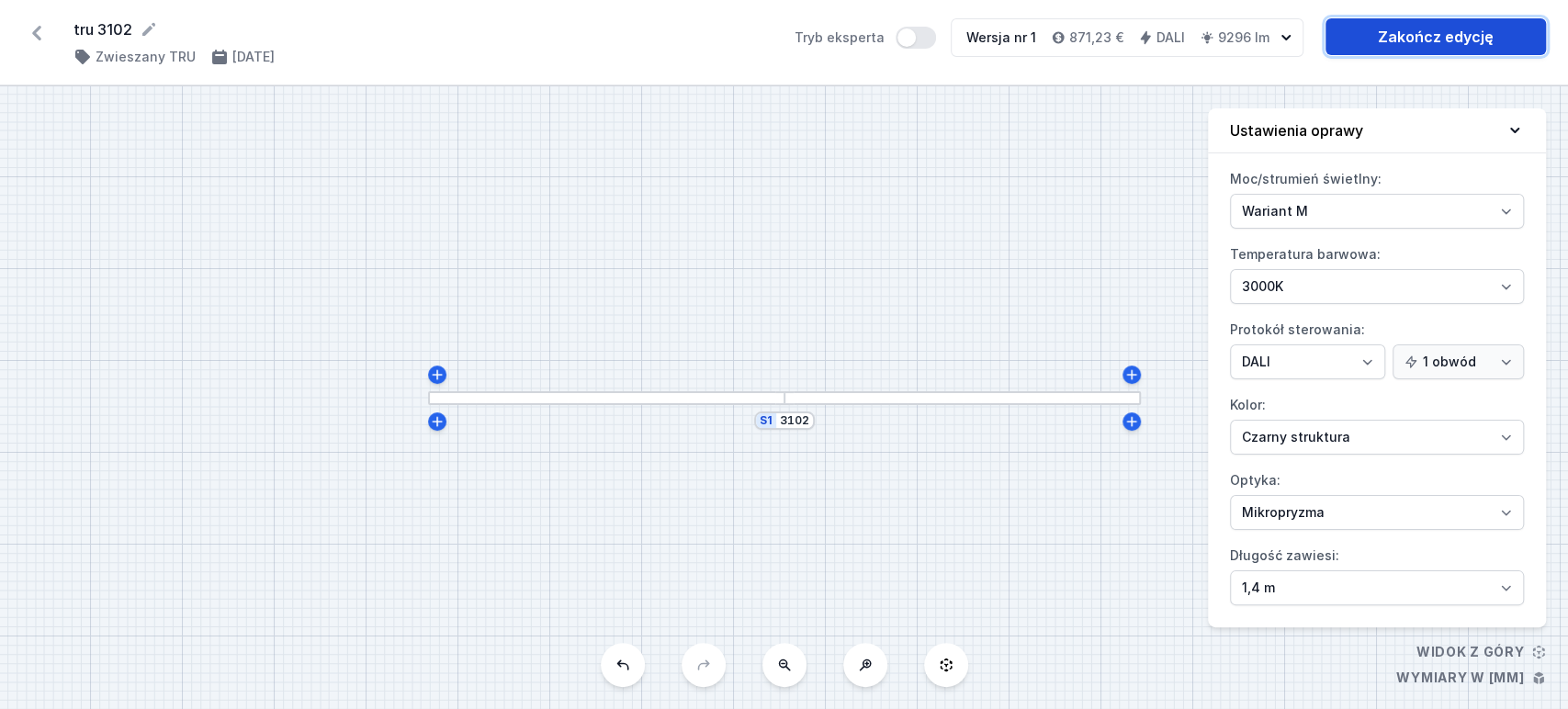
click at [1442, 38] on link "Zakończ edycję" at bounding box center [1435, 36] width 220 height 37
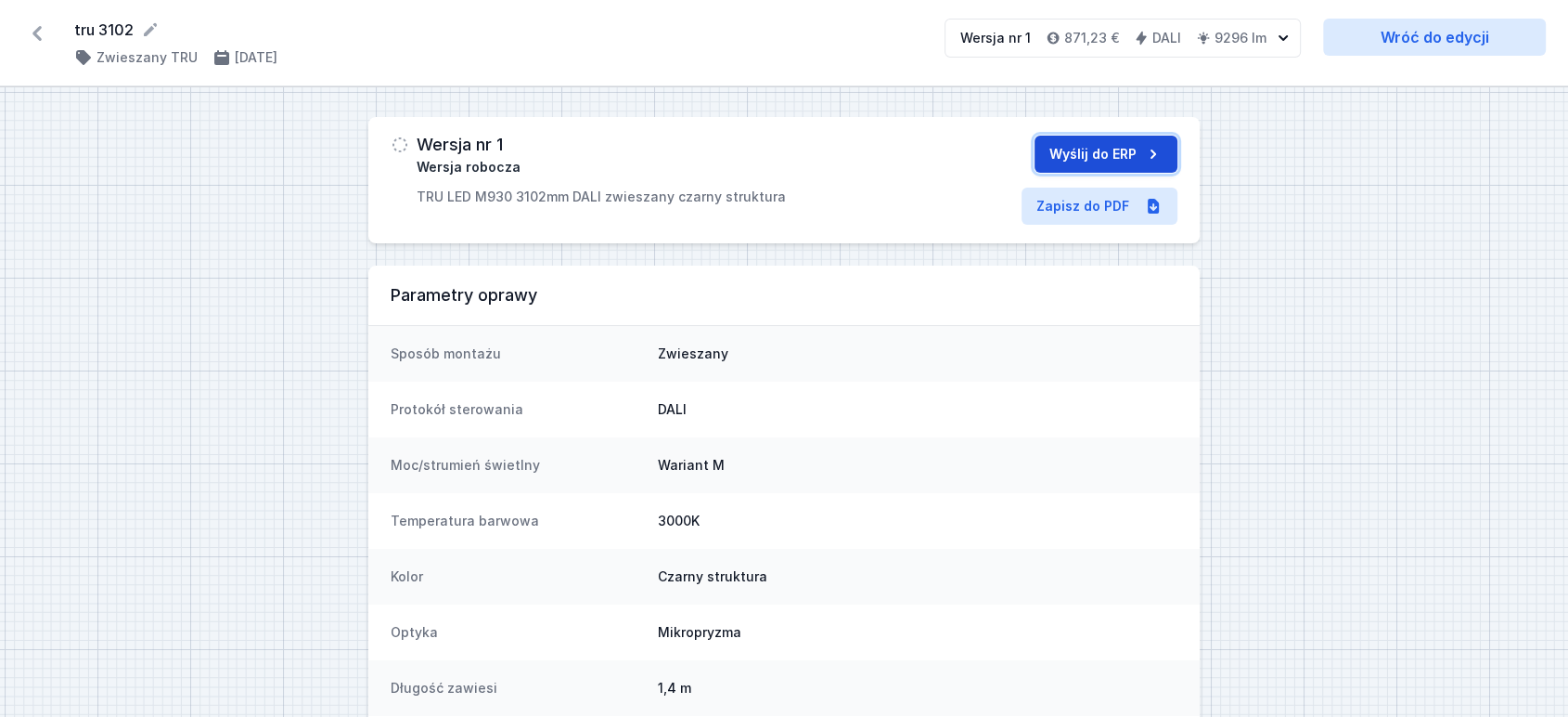
click at [1121, 143] on button "Wyślij do ERP" at bounding box center [1106, 154] width 143 height 38
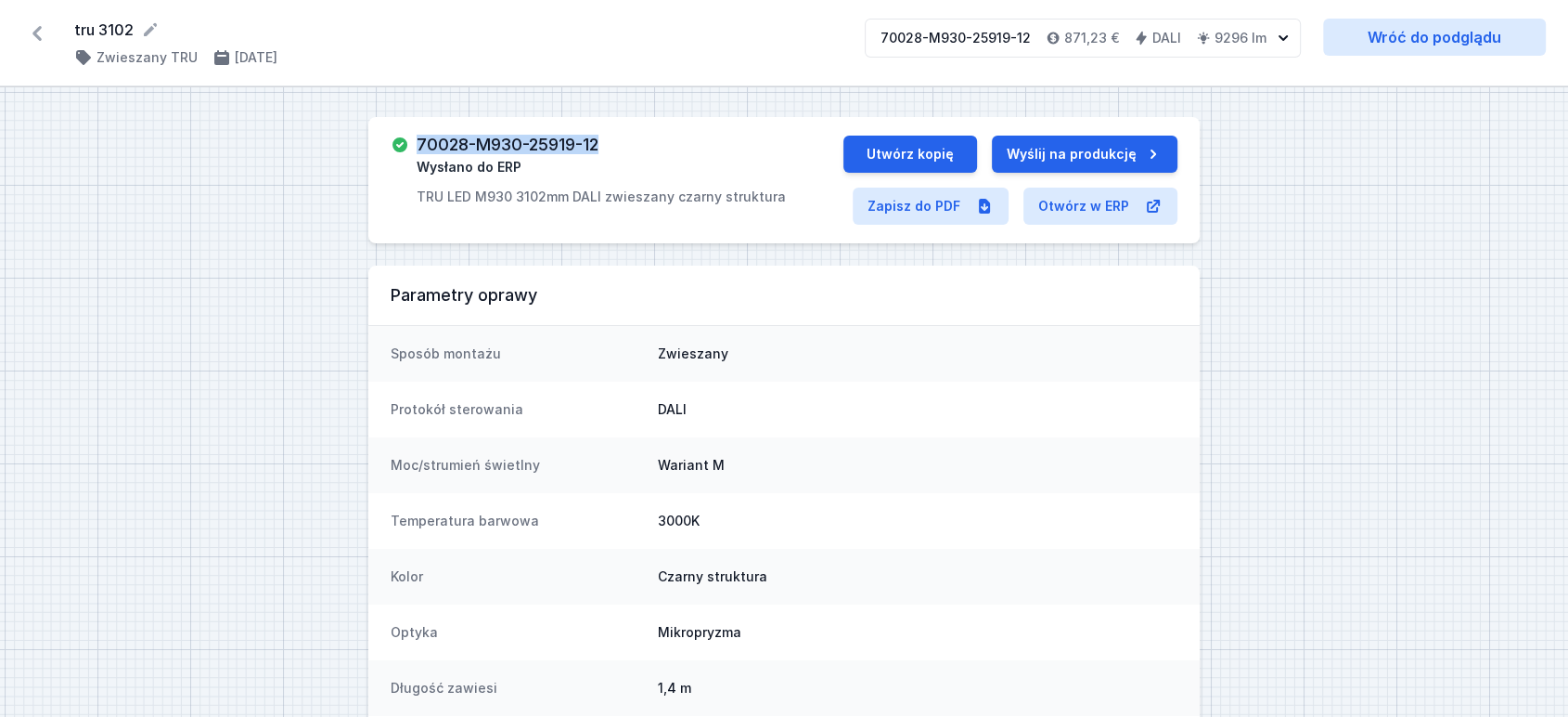
drag, startPoint x: 418, startPoint y: 144, endPoint x: 626, endPoint y: 150, distance: 208.1
click at [626, 150] on div "70028-M930-25919-12 Wysłano do ERP TRU LED M930 3102mm DALI zwieszany czarny st…" at bounding box center [601, 171] width 369 height 70
drag, startPoint x: 414, startPoint y: 194, endPoint x: 428, endPoint y: 180, distance: 19.8
click at [598, 206] on div "70028-M930-25919-12 Wysłano do ERP TRU LED M930 3102mm DALI zwieszany czarny st…" at bounding box center [783, 179] width 831 height 126
copy p "TRU LED M930 3102mm DALI"
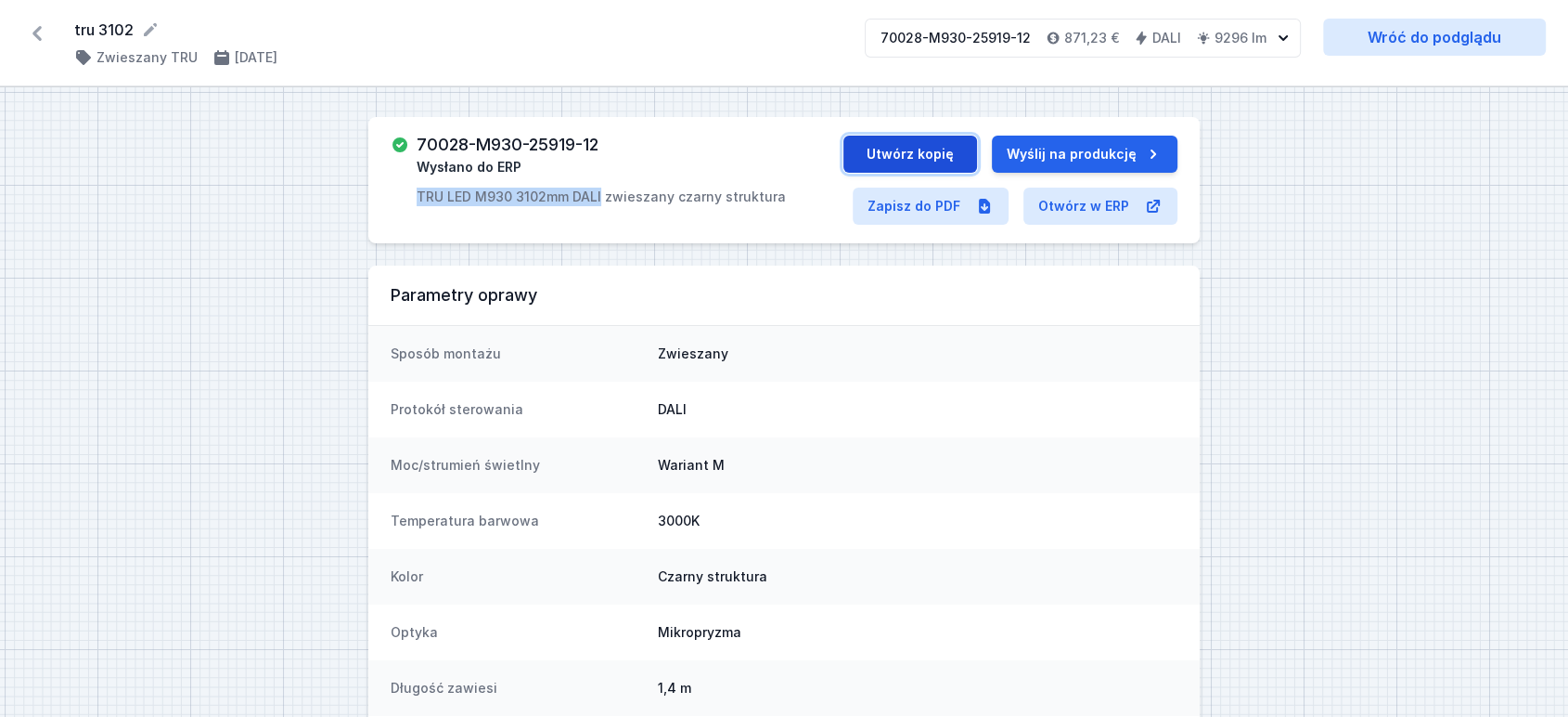
click at [920, 146] on button "Utwórz kopię" at bounding box center [910, 154] width 134 height 38
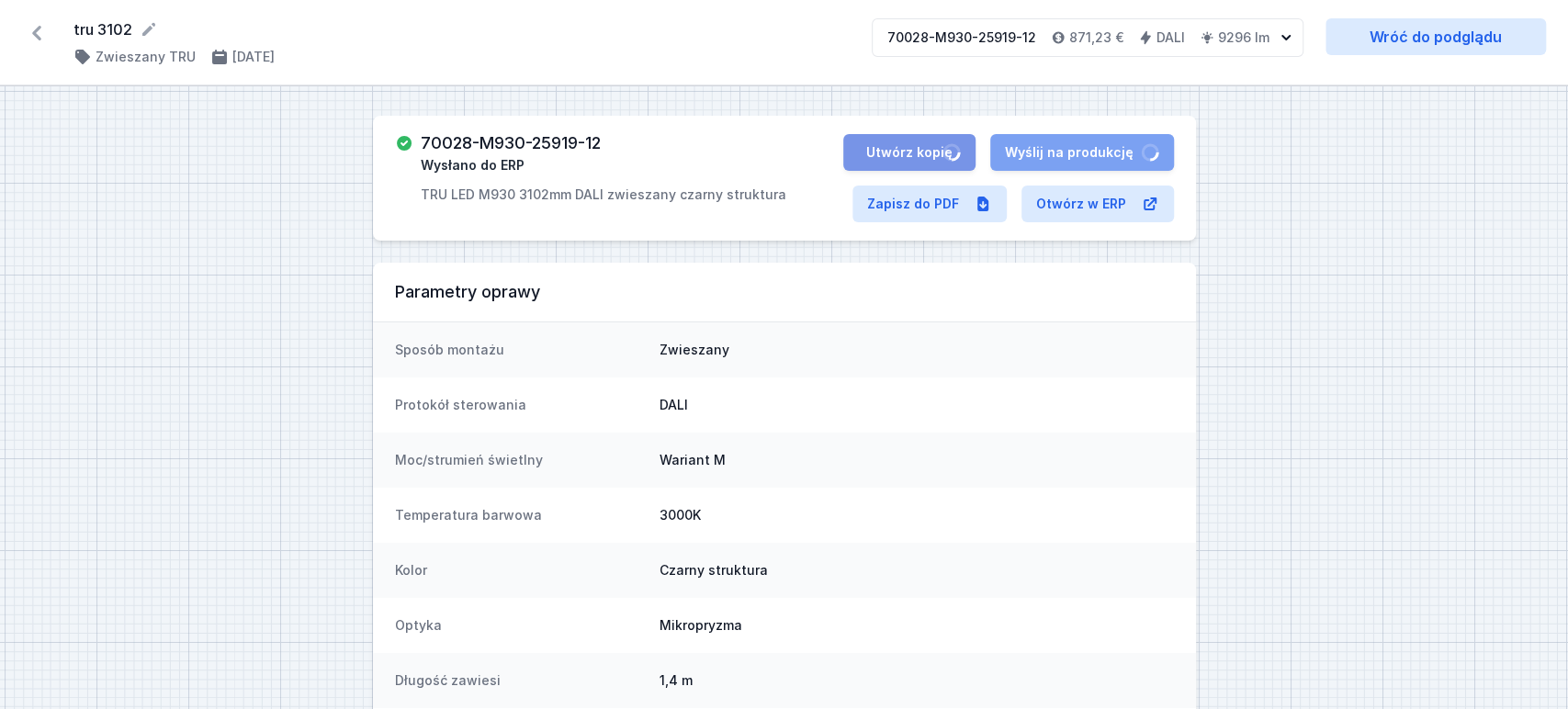
select select "M"
select select "3000"
select select "4"
select select "2"
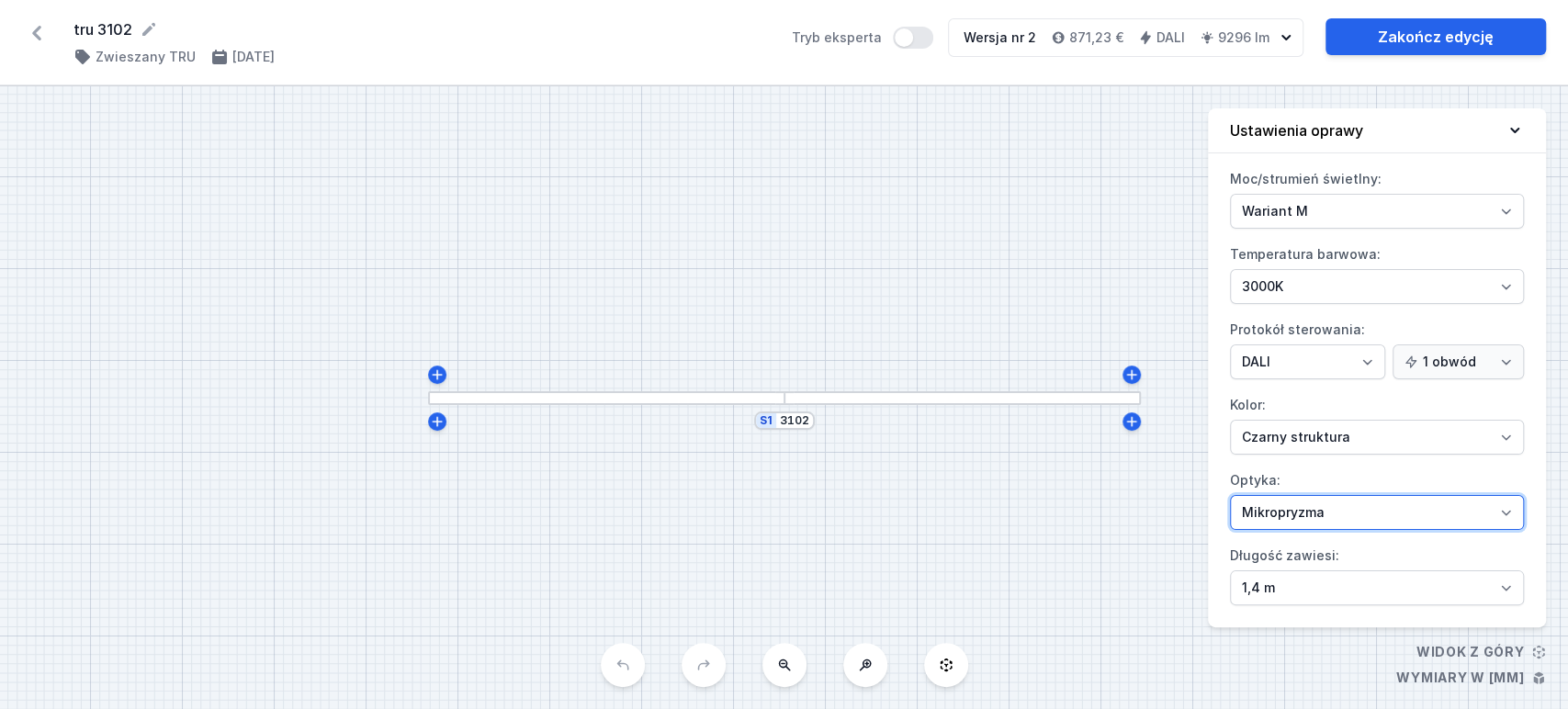
click at [1308, 501] on select "Mikropryzma Opal" at bounding box center [1376, 512] width 294 height 35
select select "opal"
click at [1230, 495] on select "Mikropryzma Opal" at bounding box center [1376, 512] width 294 height 35
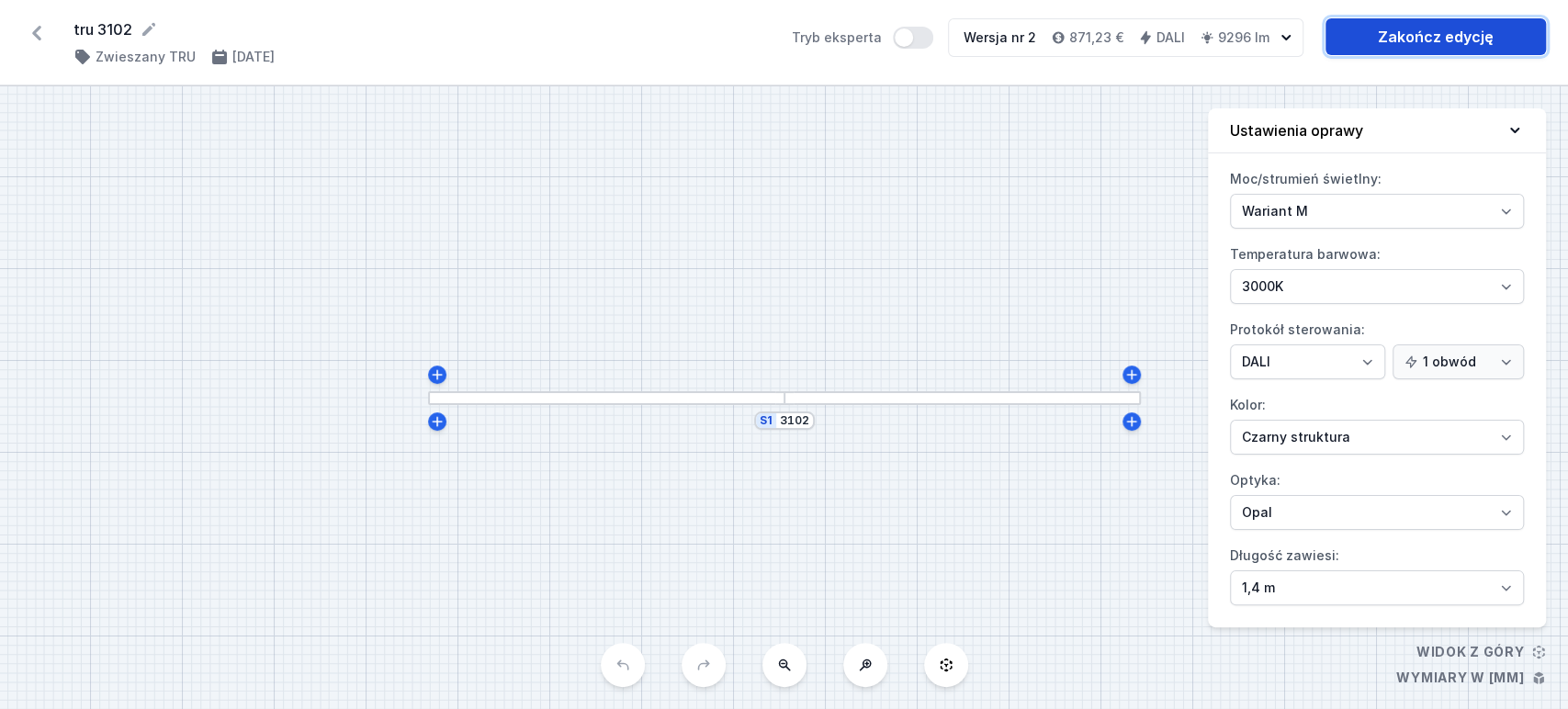
click at [1426, 28] on link "Zakończ edycję" at bounding box center [1435, 36] width 220 height 37
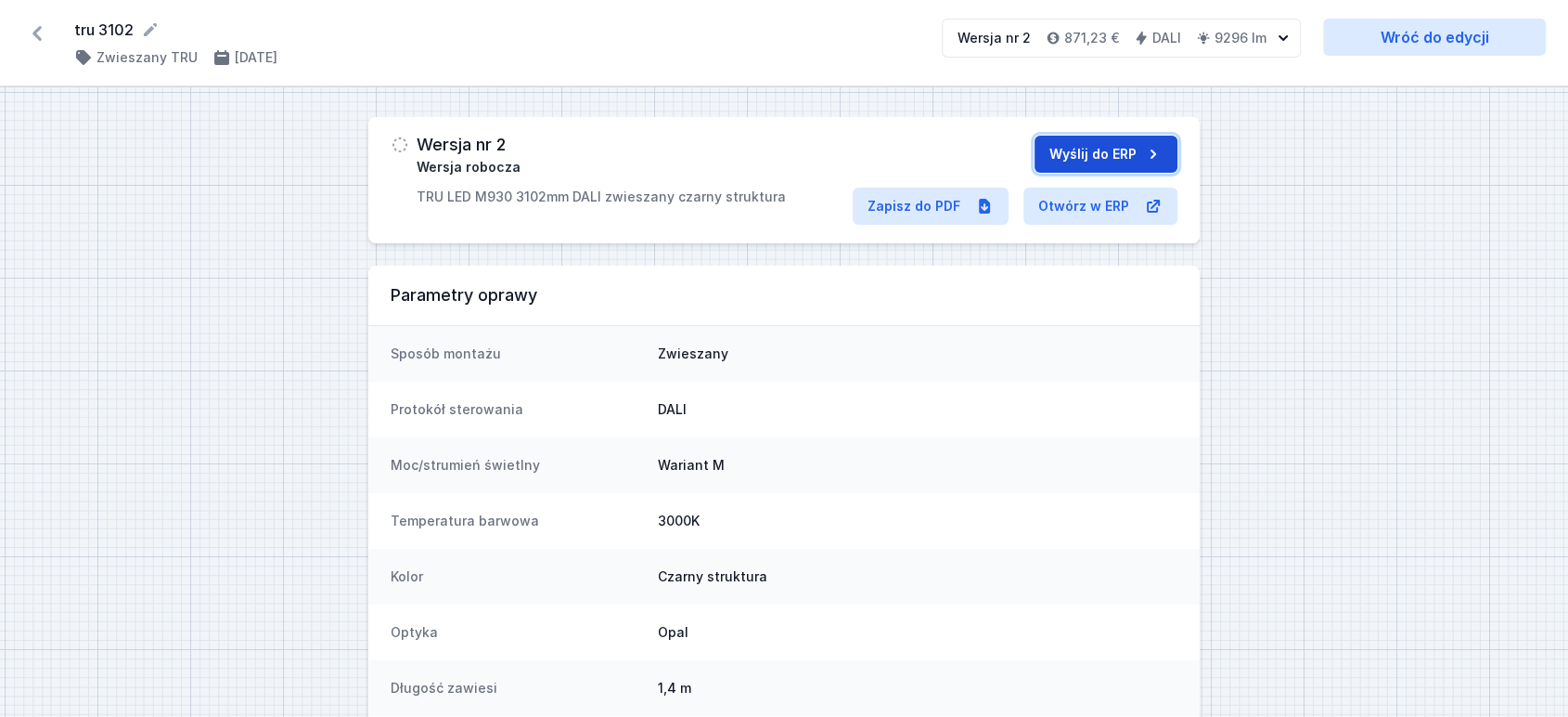
click at [1052, 161] on button "Wyślij do ERP" at bounding box center [1106, 154] width 143 height 38
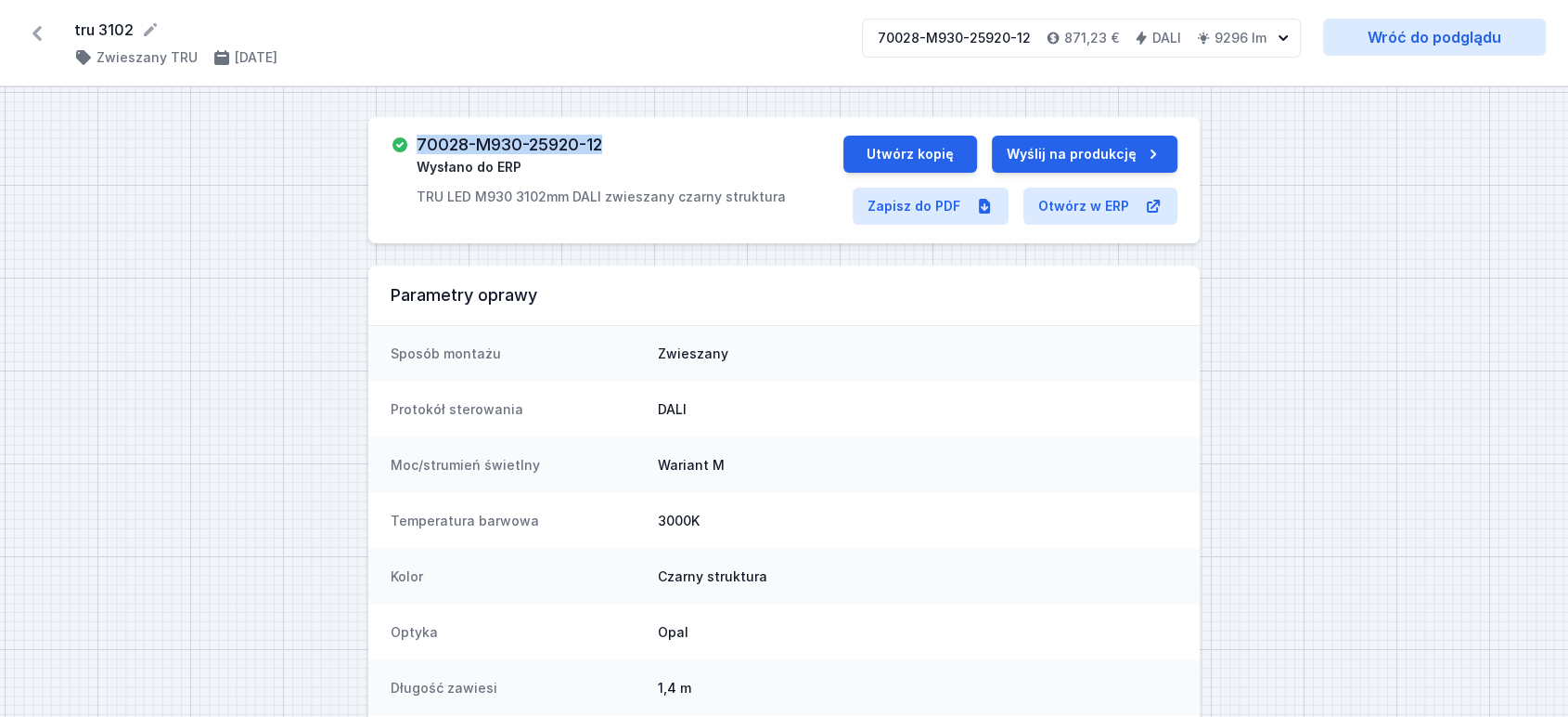
drag, startPoint x: 418, startPoint y: 141, endPoint x: 640, endPoint y: 145, distance: 222.0
click at [625, 147] on div "70028-M930-25920-12 Wysłano do ERP TRU LED M930 3102mm DALI zwieszany czarny st…" at bounding box center [601, 171] width 369 height 70
click at [35, 30] on icon at bounding box center [37, 33] width 30 height 30
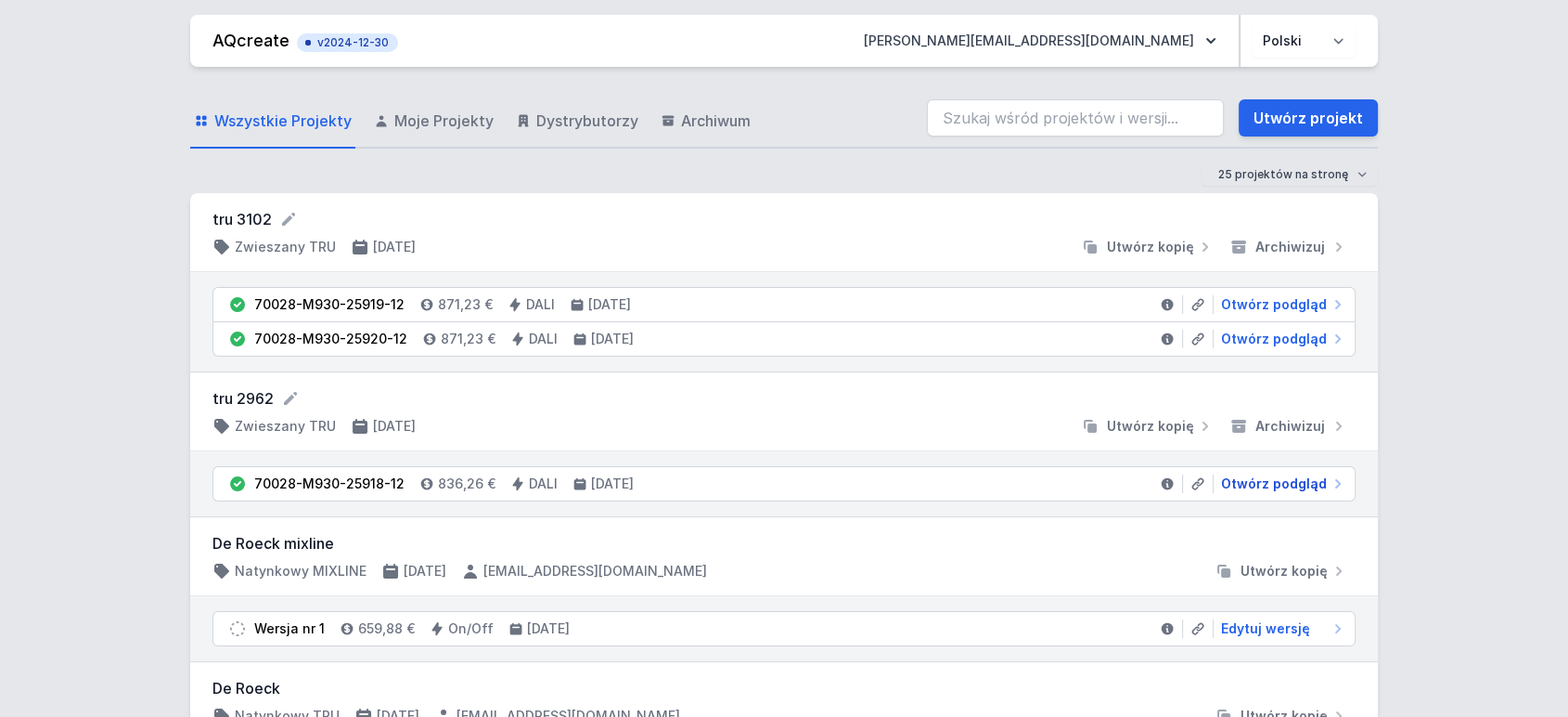
drag, startPoint x: 1280, startPoint y: 481, endPoint x: 252, endPoint y: 444, distance: 1028.7
click at [1280, 481] on span "Otwórz podgląd" at bounding box center [1274, 483] width 106 height 18
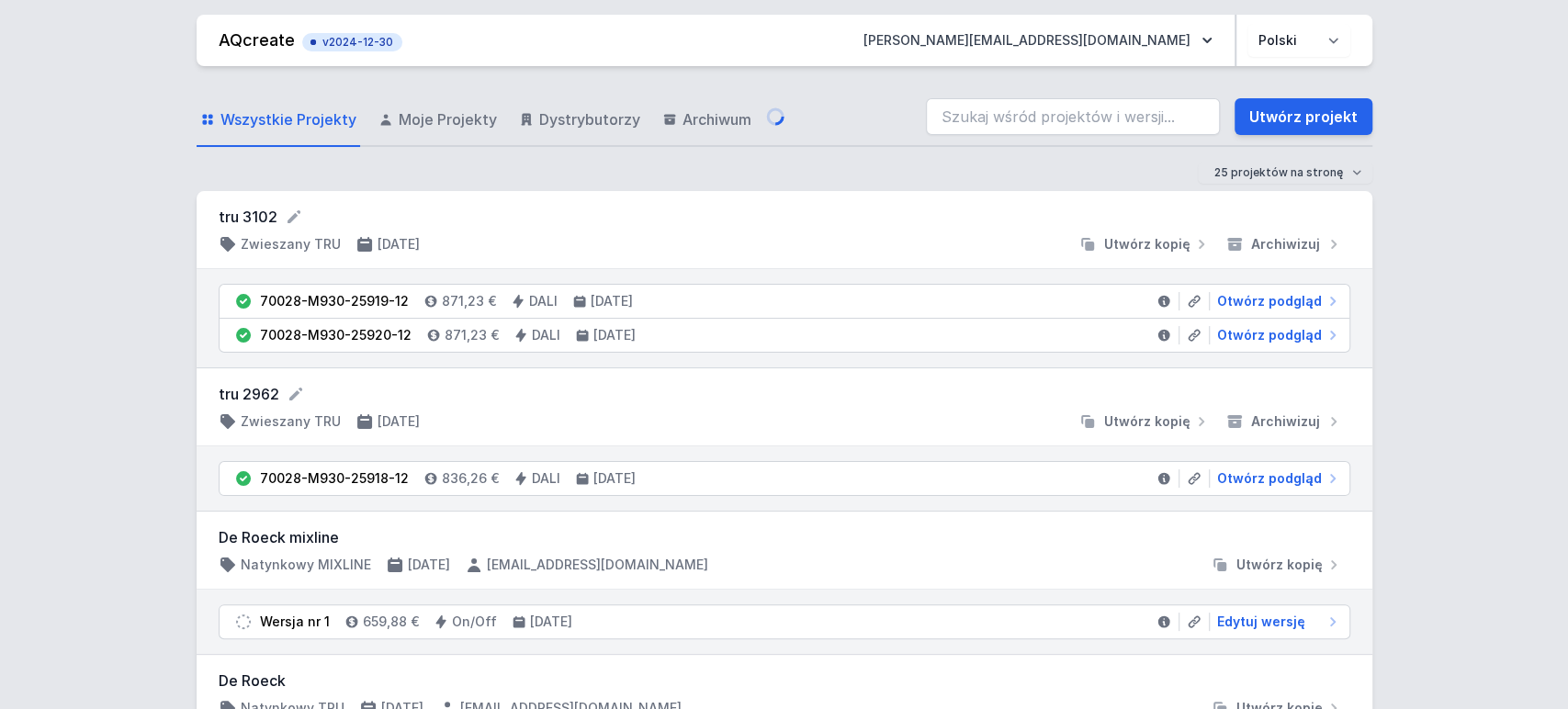
select select "M"
select select "3000"
select select "4"
select select "2"
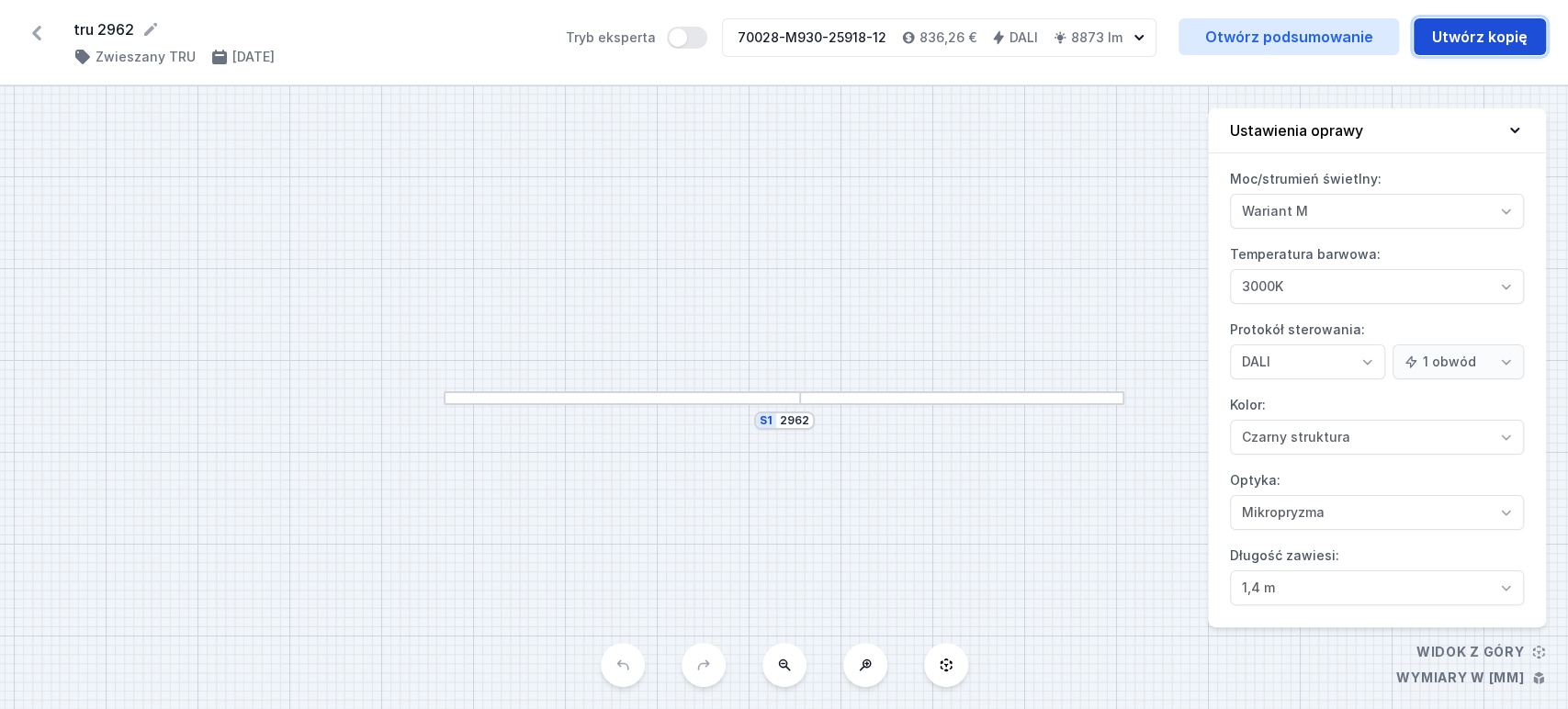
click at [1474, 31] on button "Utwórz kopię" at bounding box center [1479, 36] width 132 height 37
select select "M"
select select "3000"
select select "4"
select select "2"
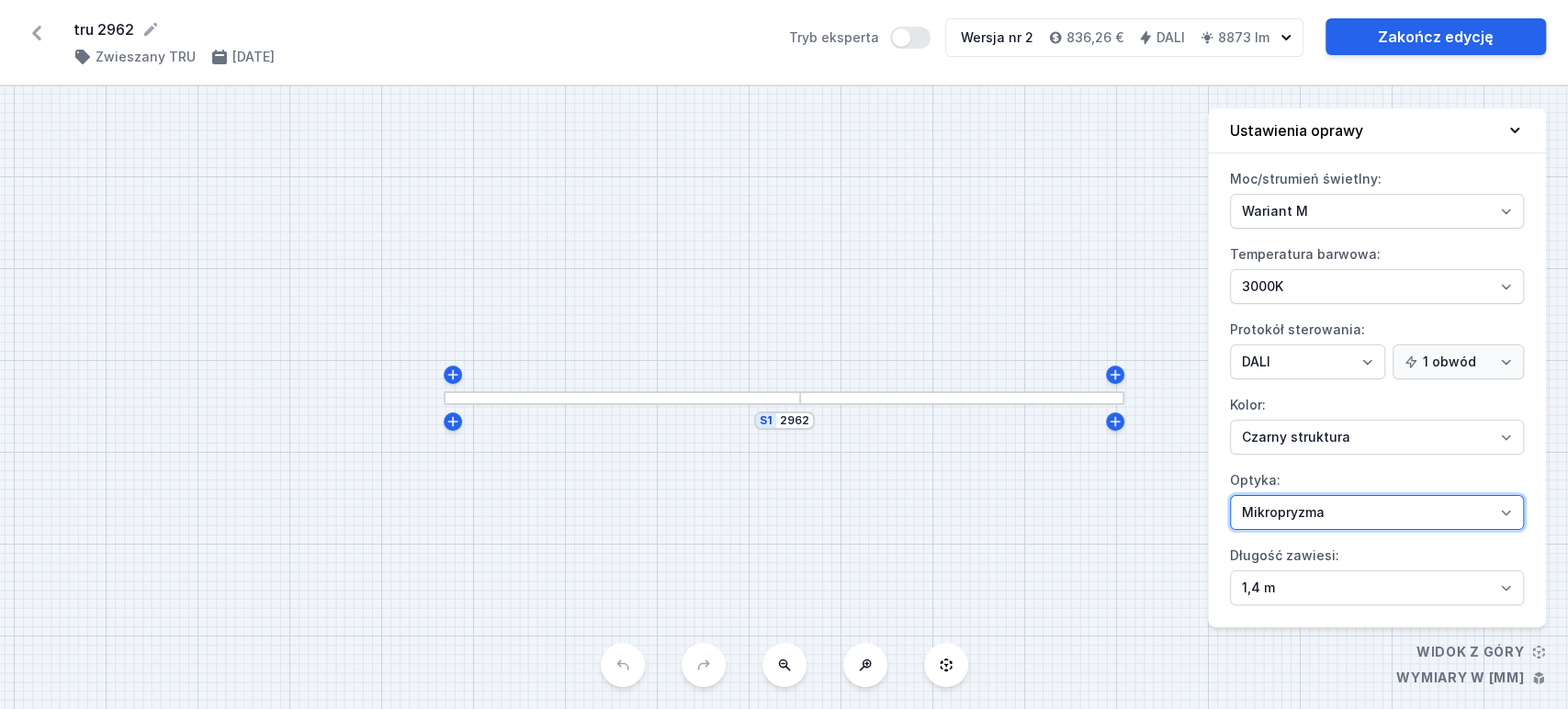
click at [1291, 503] on select "Mikropryzma Opal" at bounding box center [1376, 512] width 294 height 35
select select "opal"
click at [1230, 495] on select "Mikropryzma Opal" at bounding box center [1376, 512] width 294 height 35
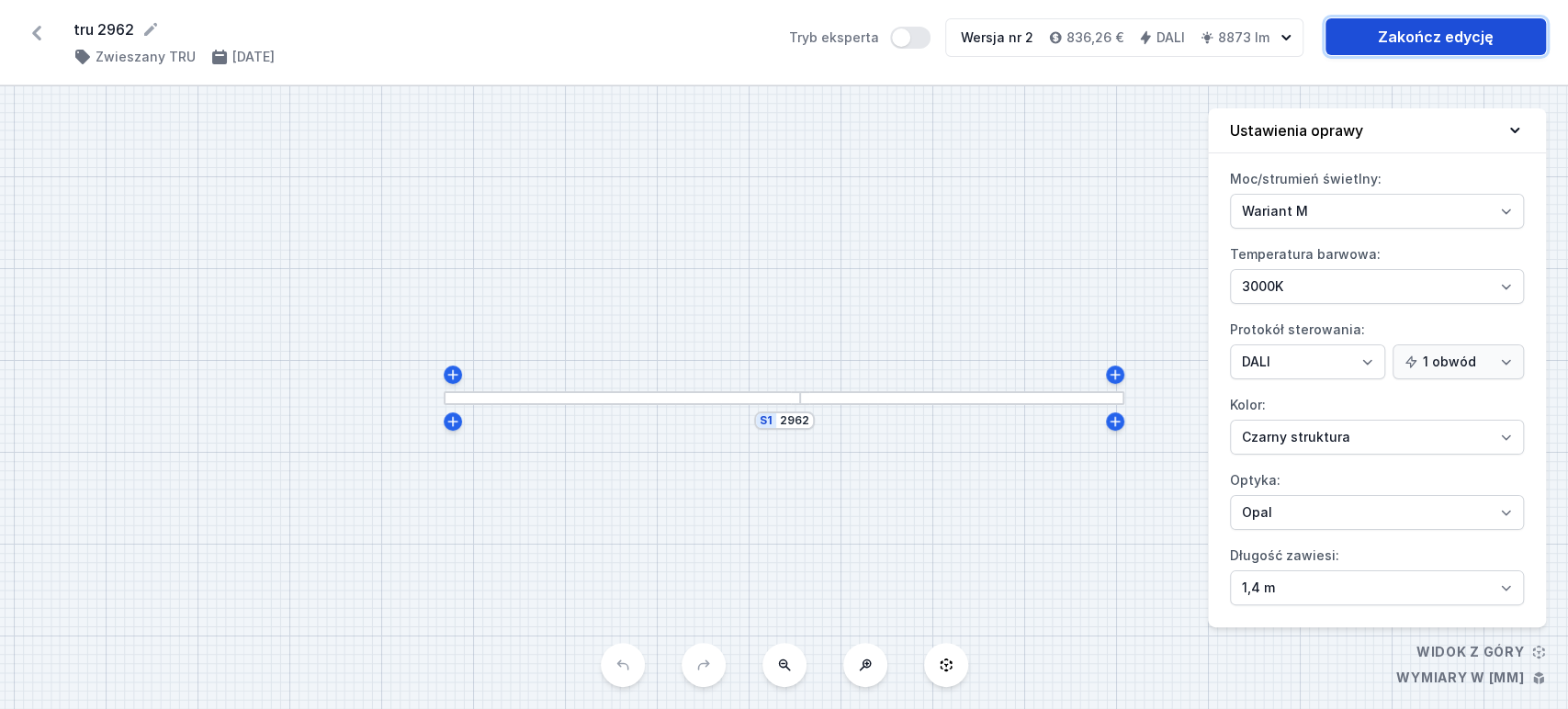
click at [1447, 32] on link "Zakończ edycję" at bounding box center [1435, 36] width 220 height 37
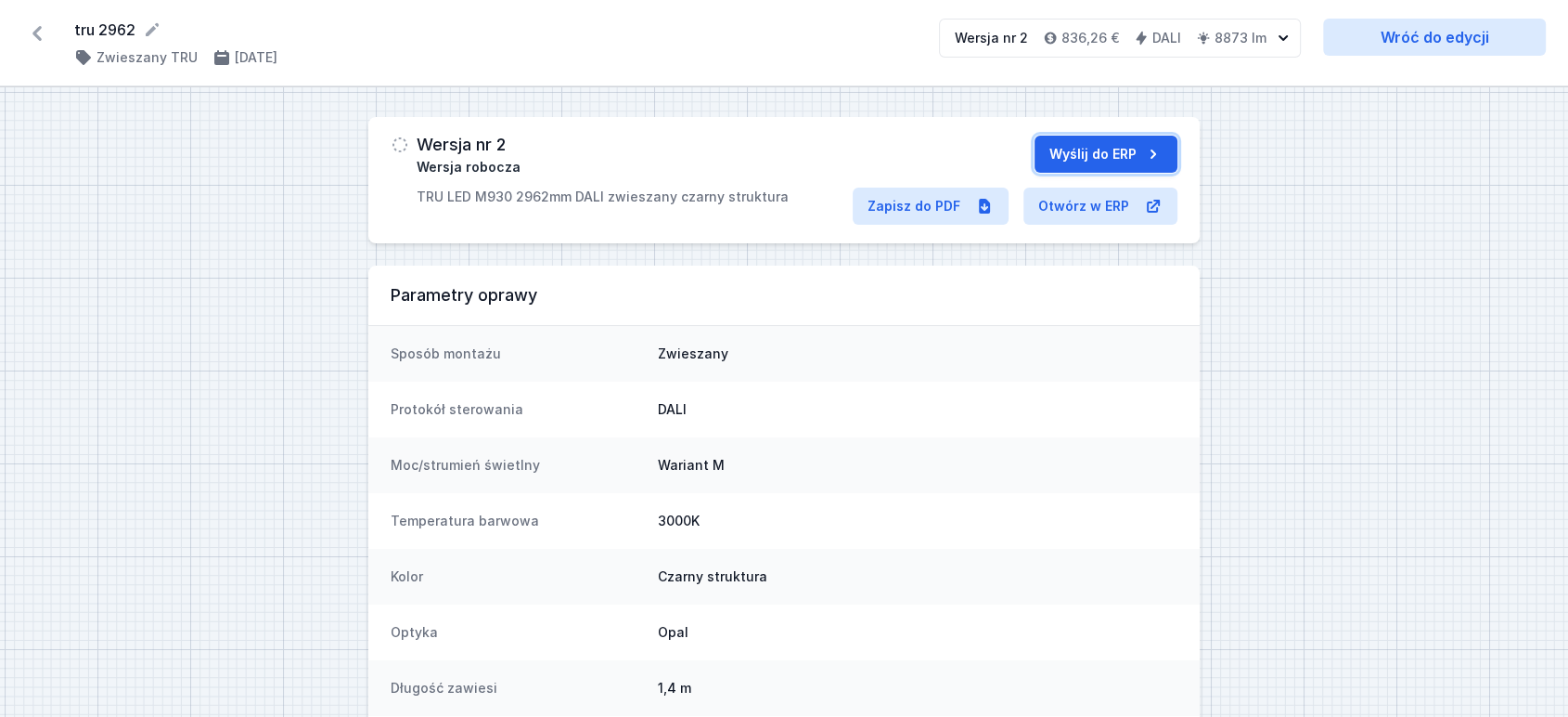
click at [1081, 141] on button "Wyślij do ERP" at bounding box center [1106, 154] width 143 height 38
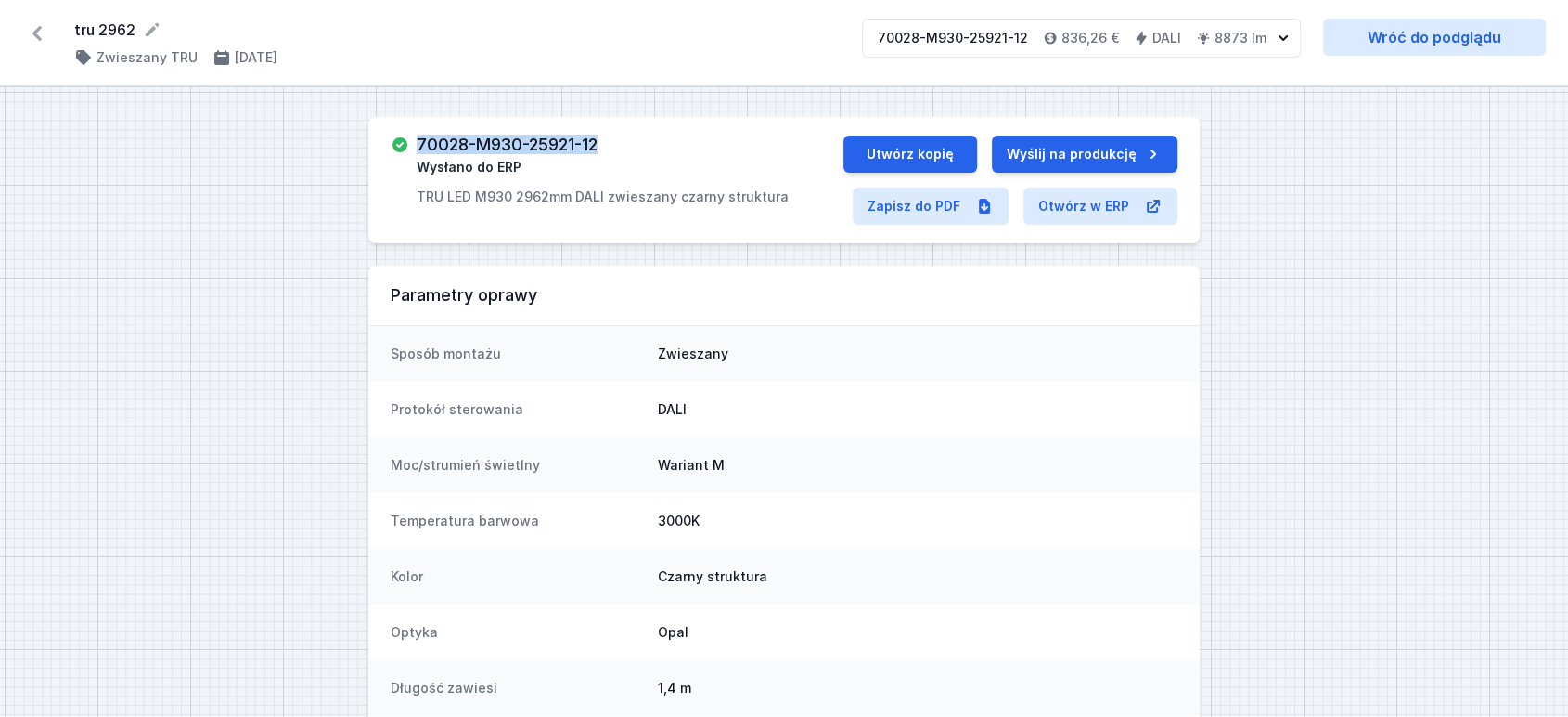
drag, startPoint x: 412, startPoint y: 139, endPoint x: 614, endPoint y: 140, distance: 202.0
click at [614, 140] on div "70028-M930-25921-12 Wysłano do ERP TRU LED M930 2962mm DALI zwieszany czarny st…" at bounding box center [617, 171] width 453 height 70
copy h3 "70028-M930-25921-12"
